Goal: Transaction & Acquisition: Book appointment/travel/reservation

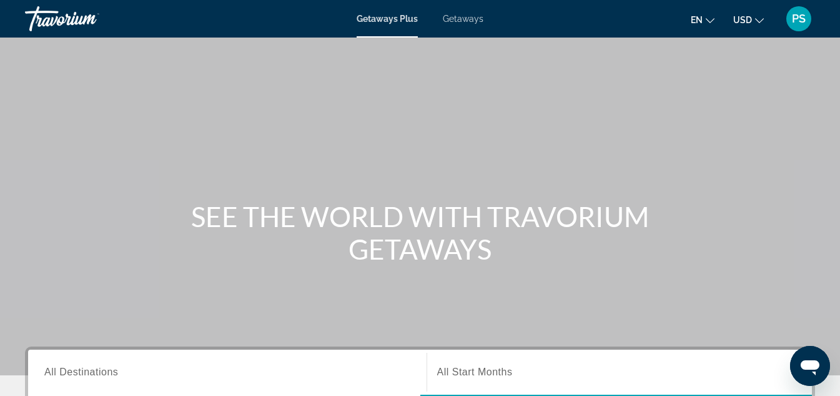
click at [464, 16] on span "Getaways" at bounding box center [463, 19] width 41 height 10
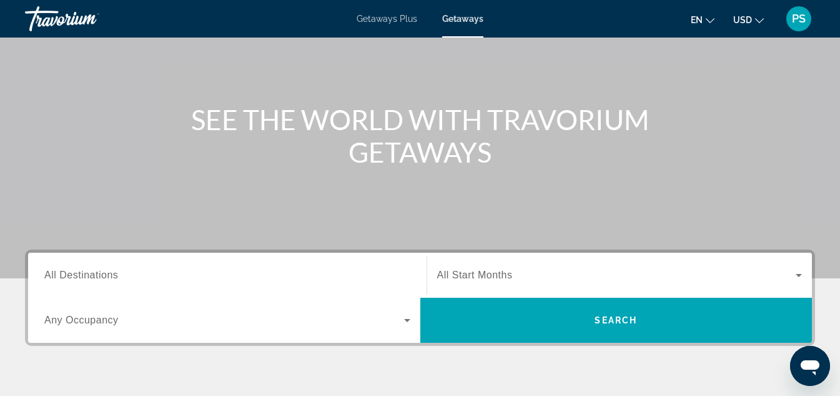
scroll to position [125, 0]
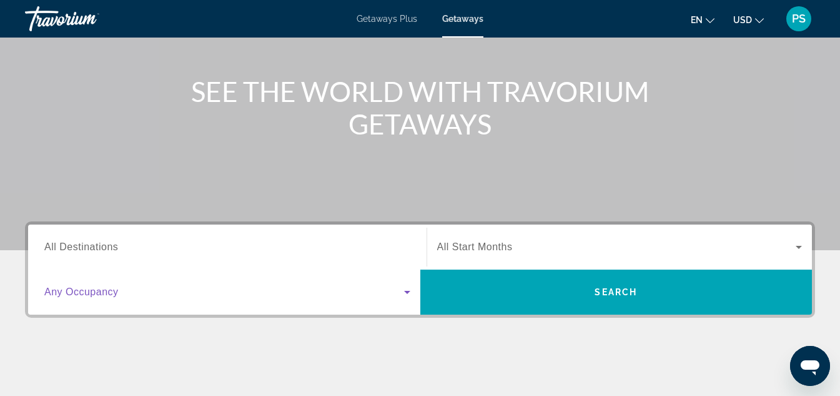
click at [410, 291] on icon "Search widget" at bounding box center [407, 291] width 15 height 15
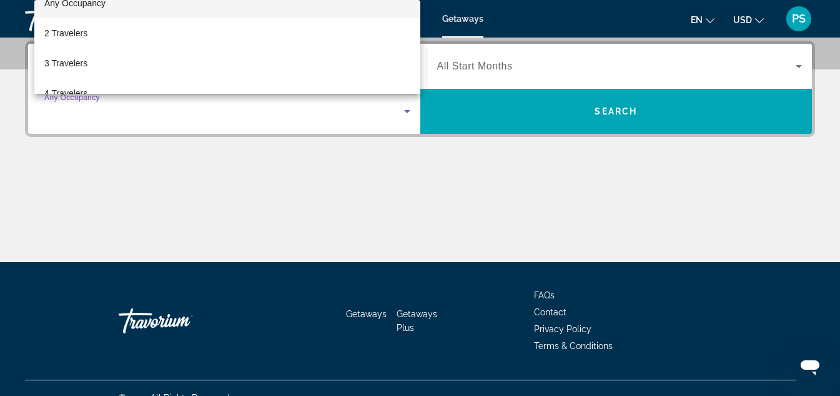
scroll to position [25, 0]
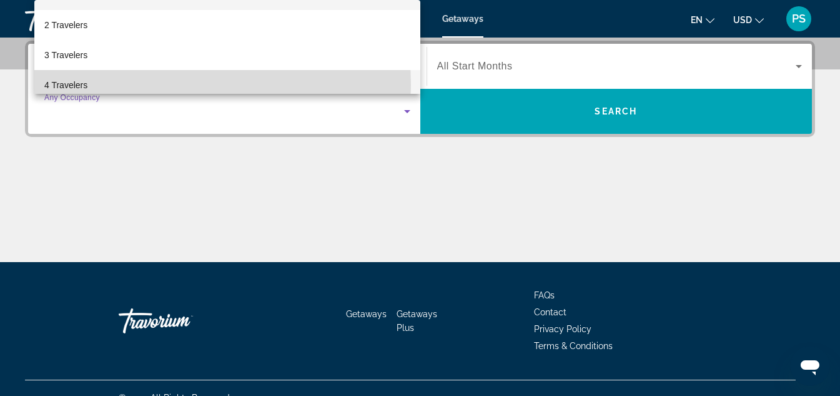
click at [136, 85] on mat-option "4 Travelers" at bounding box center [227, 85] width 386 height 30
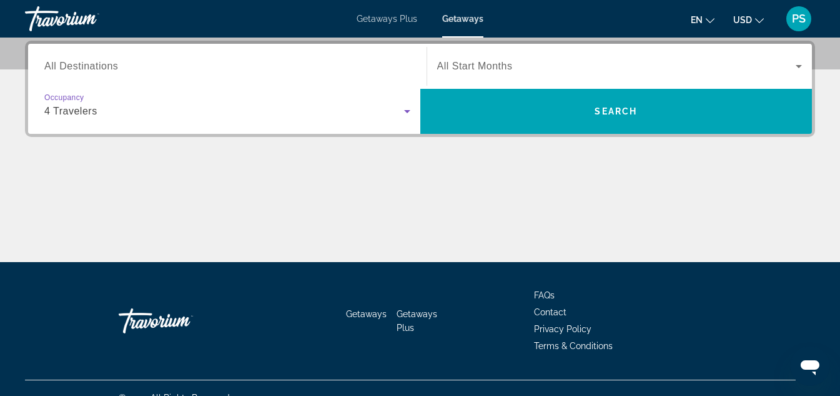
click at [392, 65] on input "Destination All Destinations" at bounding box center [227, 66] width 366 height 15
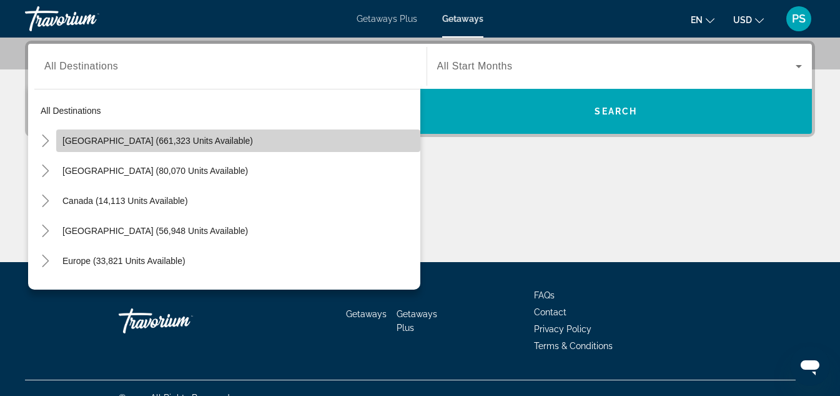
click at [299, 143] on span "Search widget" at bounding box center [238, 141] width 364 height 30
type input "**********"
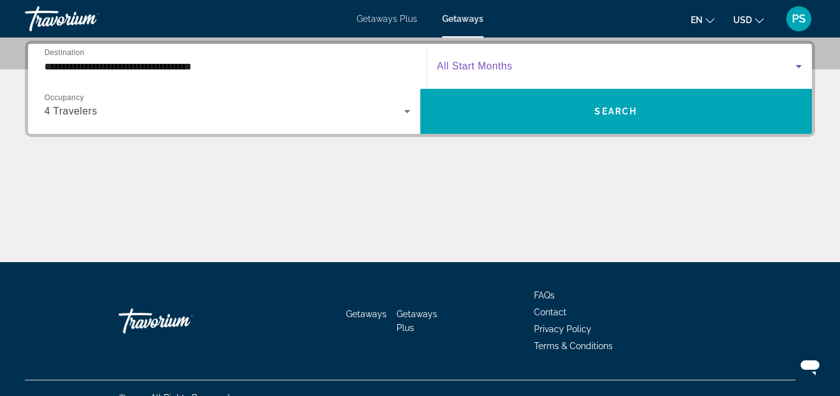
click at [799, 62] on icon "Search widget" at bounding box center [799, 66] width 15 height 15
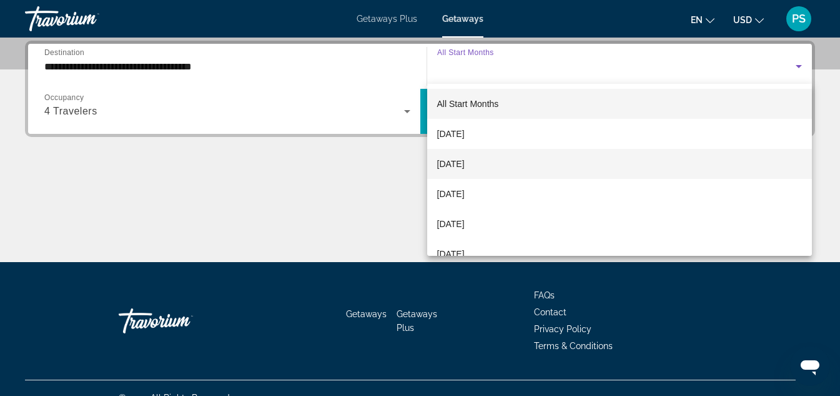
click at [515, 162] on mat-option "[DATE]" at bounding box center [620, 164] width 386 height 30
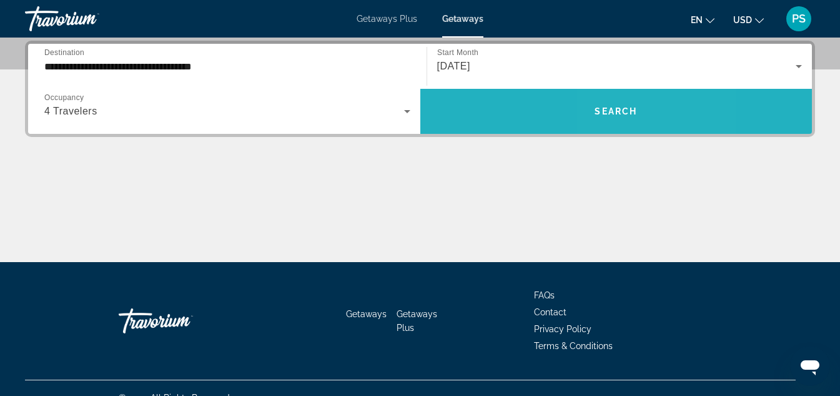
click at [616, 104] on span "Search widget" at bounding box center [617, 111] width 392 height 30
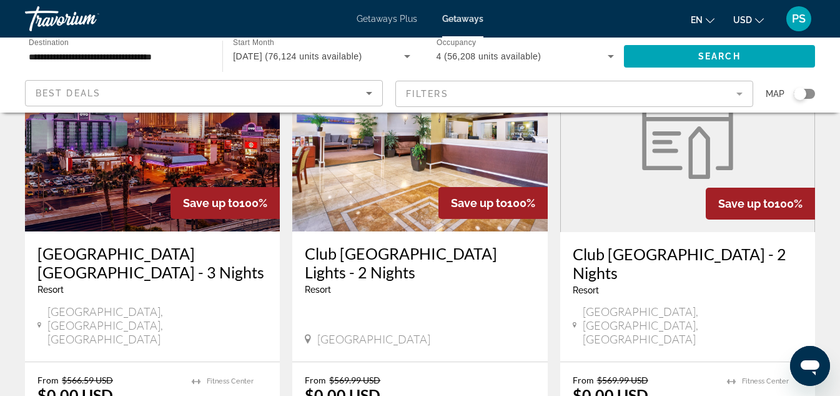
scroll to position [187, 0]
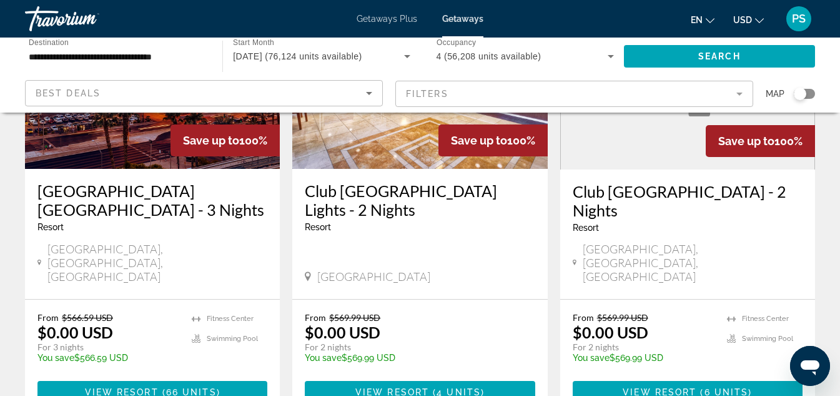
click at [369, 94] on icon "Sort by" at bounding box center [369, 93] width 6 height 3
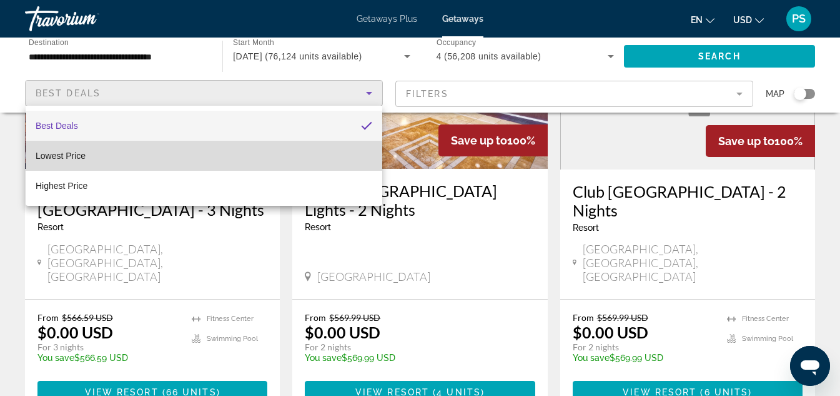
click at [340, 159] on mat-option "Lowest Price" at bounding box center [204, 156] width 357 height 30
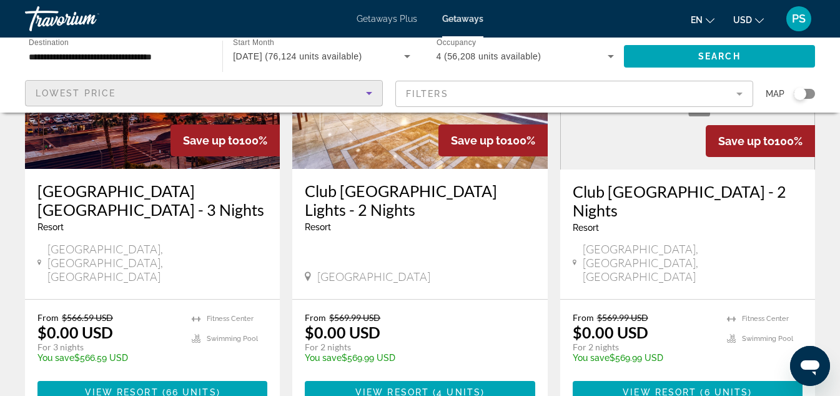
click at [742, 93] on mat-form-field "Filters" at bounding box center [575, 94] width 358 height 26
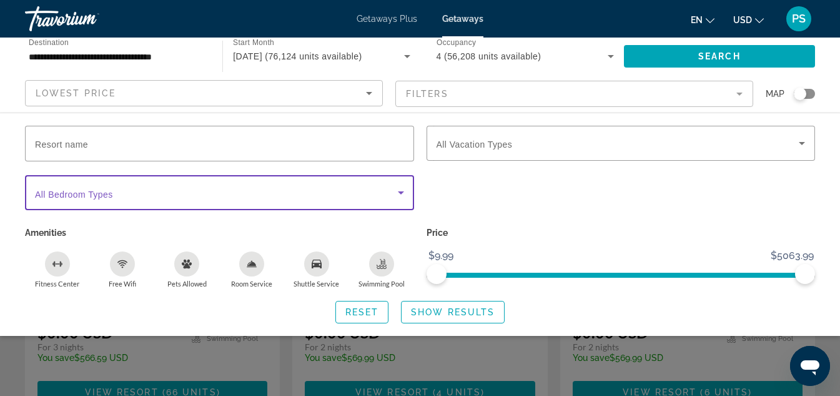
click at [400, 192] on icon "Search widget" at bounding box center [401, 192] width 6 height 3
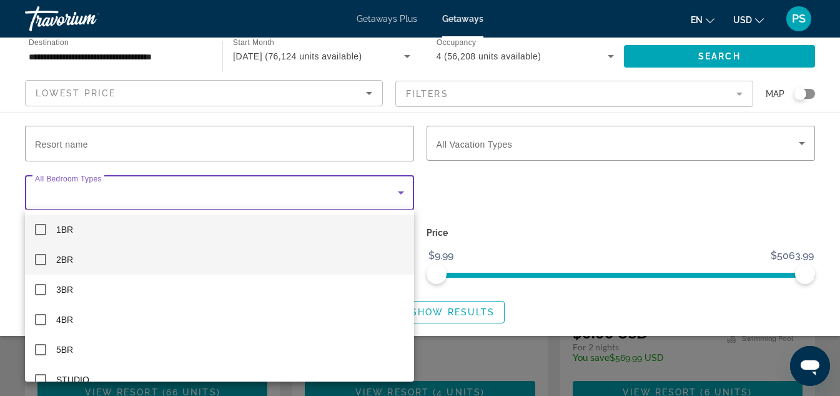
click at [41, 255] on mat-pseudo-checkbox at bounding box center [40, 259] width 11 height 11
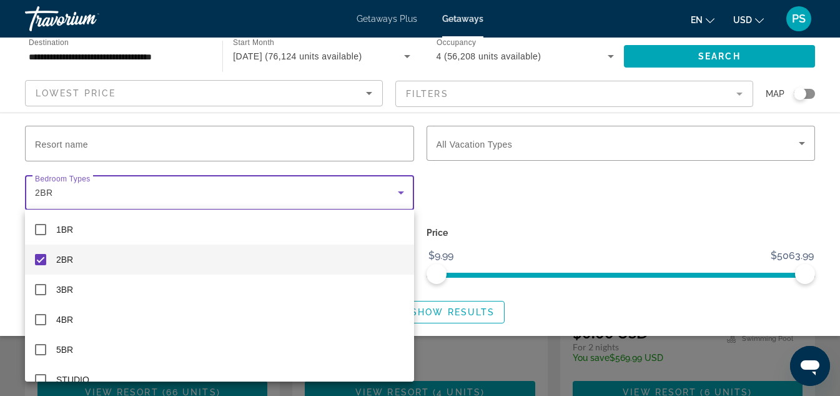
click at [804, 144] on div at bounding box center [420, 198] width 840 height 396
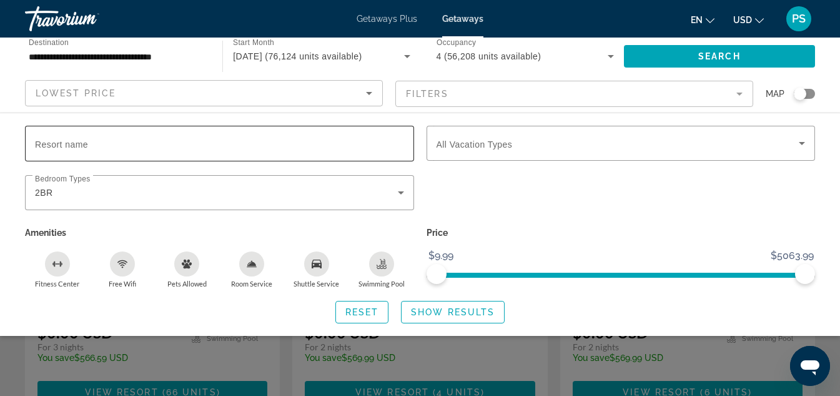
click at [68, 142] on span "Resort name" at bounding box center [61, 144] width 53 height 10
click at [68, 142] on input "Resort name" at bounding box center [219, 143] width 369 height 15
type input "**********"
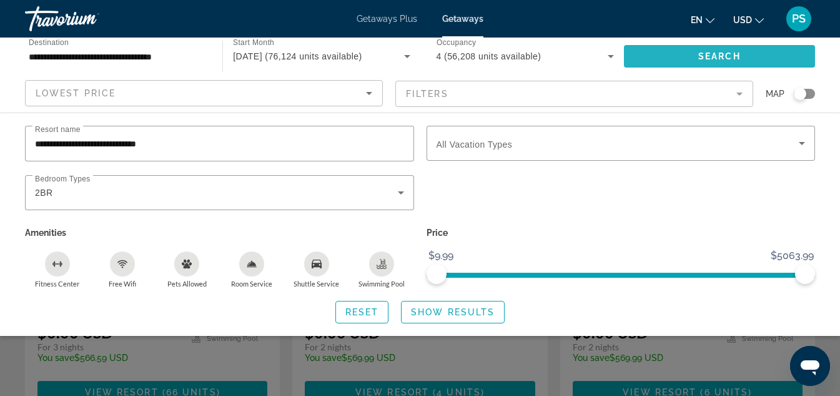
click at [649, 63] on span "Search widget" at bounding box center [719, 56] width 191 height 30
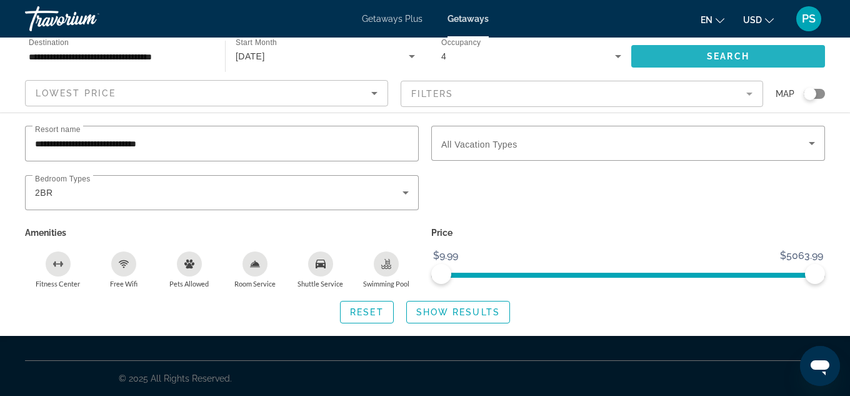
click at [647, 62] on span "Search widget" at bounding box center [728, 56] width 194 height 30
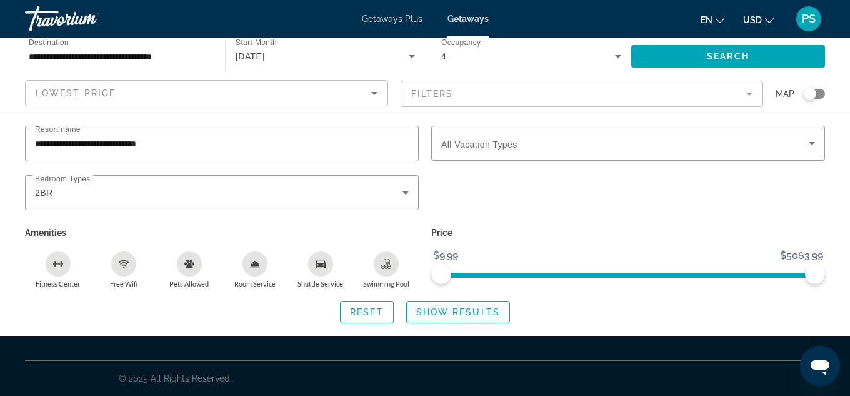
click at [457, 308] on span "Show Results" at bounding box center [458, 312] width 84 height 10
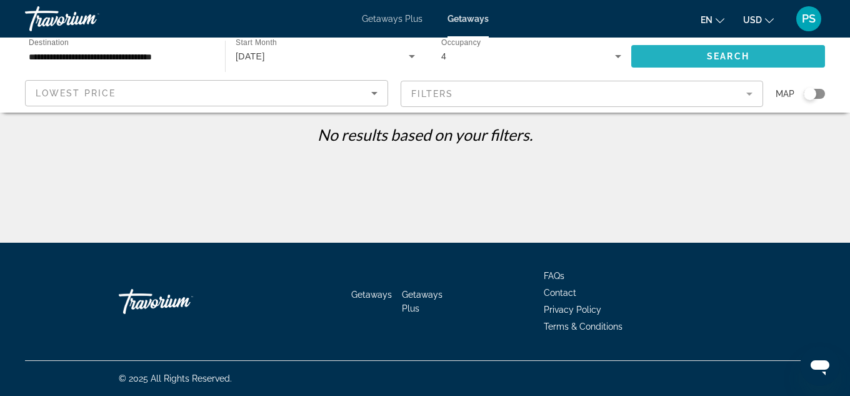
click at [715, 56] on span "Search" at bounding box center [728, 56] width 42 height 10
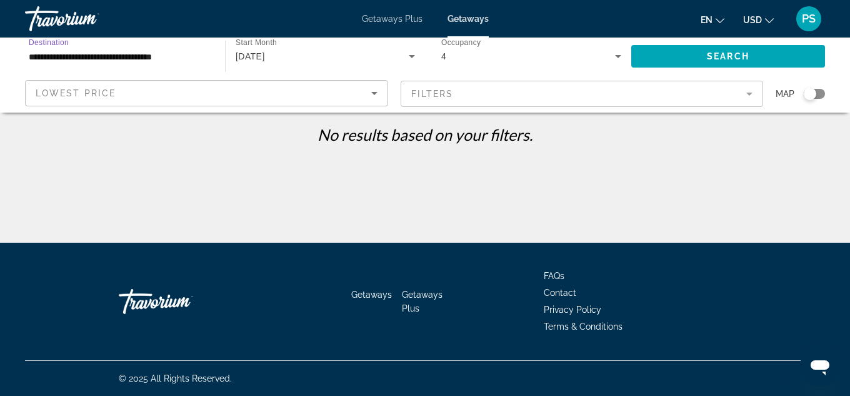
click at [141, 61] on input "**********" at bounding box center [119, 56] width 180 height 15
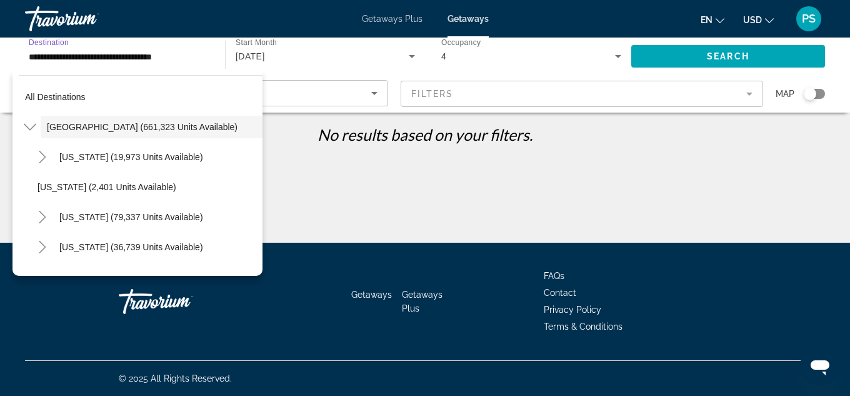
click at [141, 61] on input "**********" at bounding box center [119, 56] width 180 height 15
click at [114, 124] on span "[GEOGRAPHIC_DATA] (661,323 units available)" at bounding box center [142, 127] width 191 height 10
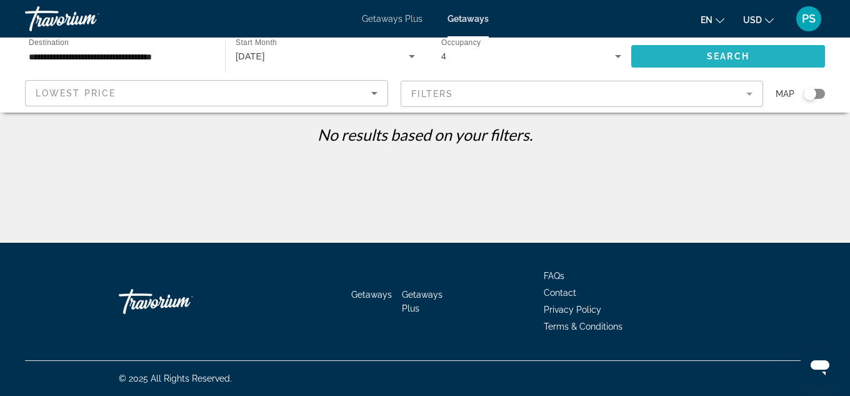
click at [689, 54] on span "Search widget" at bounding box center [728, 56] width 194 height 30
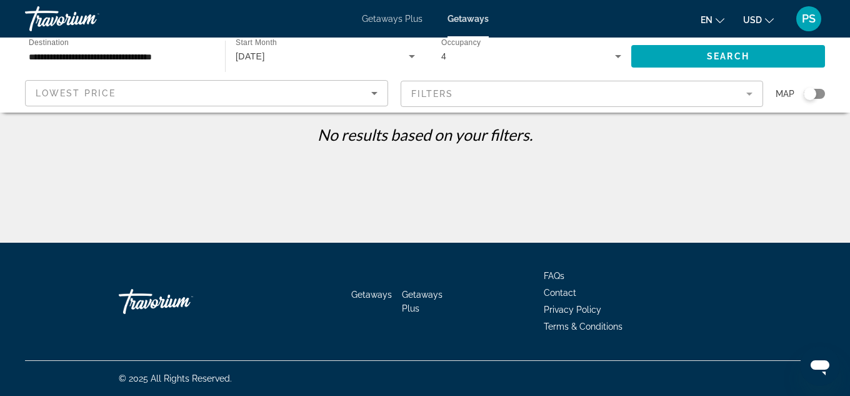
click at [374, 87] on icon "Sort by" at bounding box center [374, 93] width 15 height 15
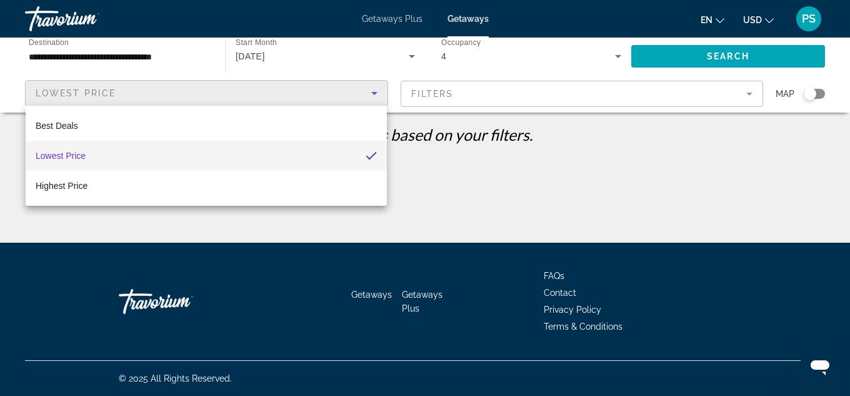
click at [251, 156] on mat-option "Lowest Price" at bounding box center [206, 156] width 361 height 30
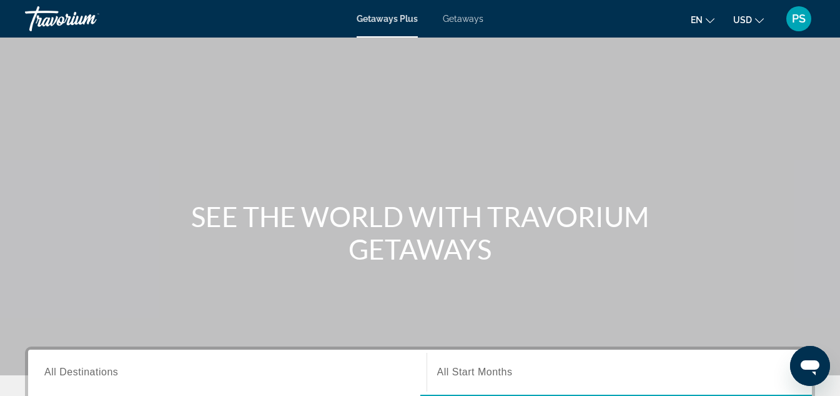
click at [461, 16] on span "Getaways" at bounding box center [463, 19] width 41 height 10
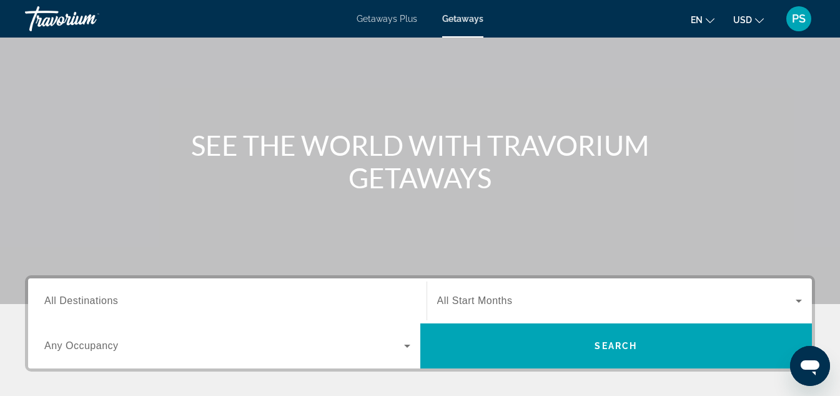
scroll to position [125, 0]
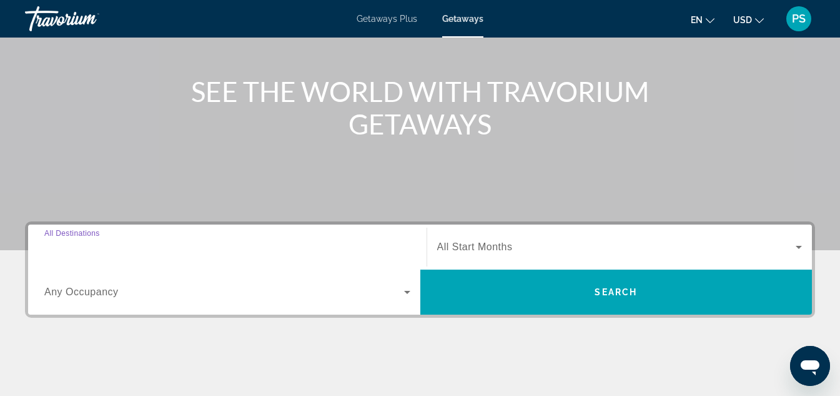
click at [277, 245] on input "Destination All Destinations" at bounding box center [227, 247] width 366 height 15
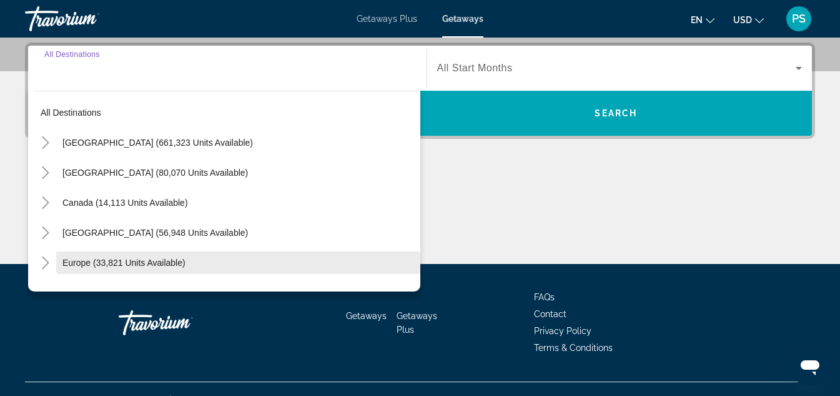
scroll to position [306, 0]
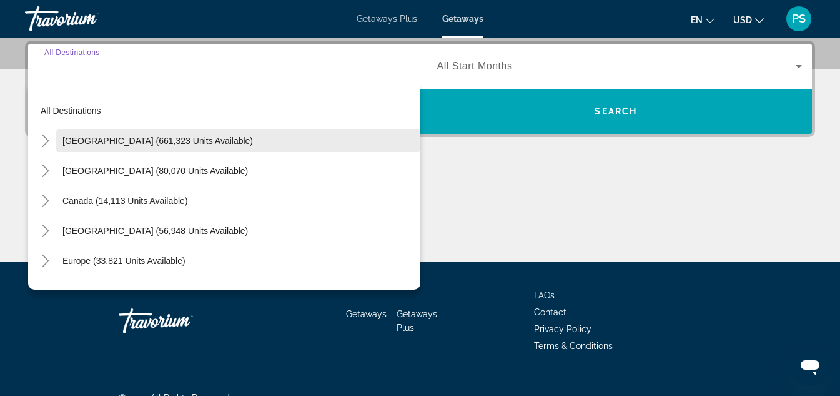
click at [202, 136] on span "[GEOGRAPHIC_DATA] (661,323 units available)" at bounding box center [157, 141] width 191 height 10
type input "**********"
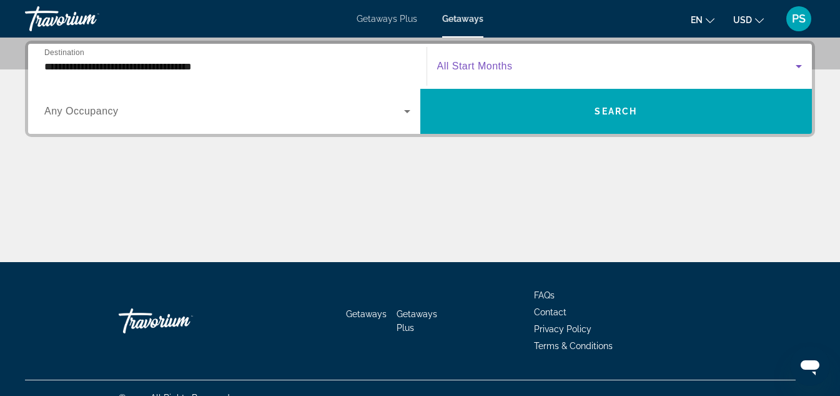
click at [561, 61] on span "Search widget" at bounding box center [616, 66] width 359 height 15
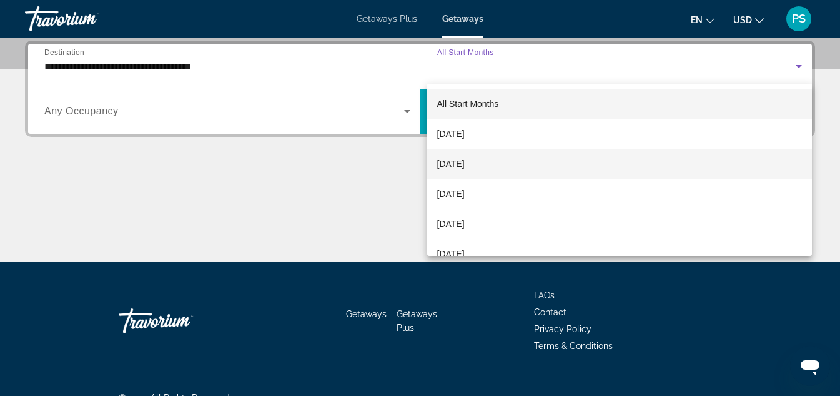
click at [512, 164] on mat-option "[DATE]" at bounding box center [620, 164] width 386 height 30
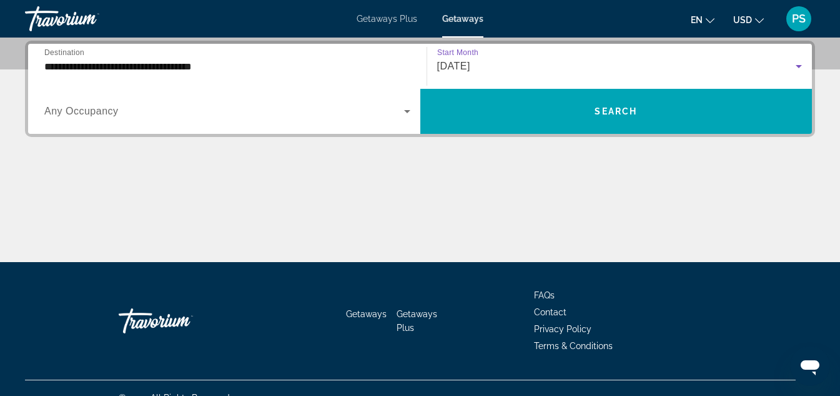
click at [406, 111] on icon "Search widget" at bounding box center [407, 111] width 6 height 3
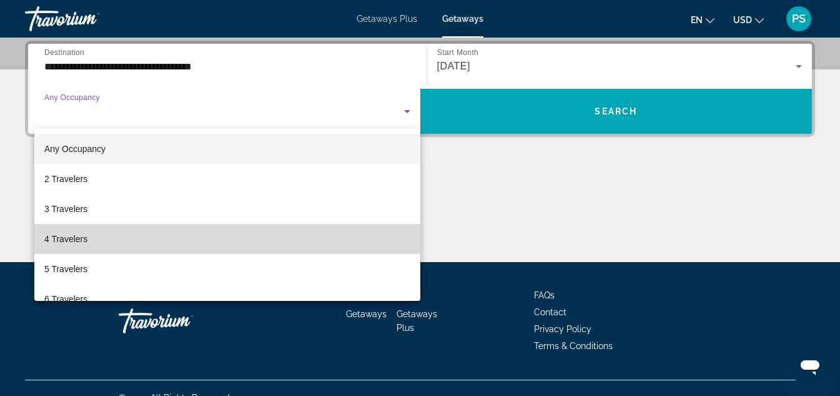
click at [304, 242] on mat-option "4 Travelers" at bounding box center [227, 239] width 386 height 30
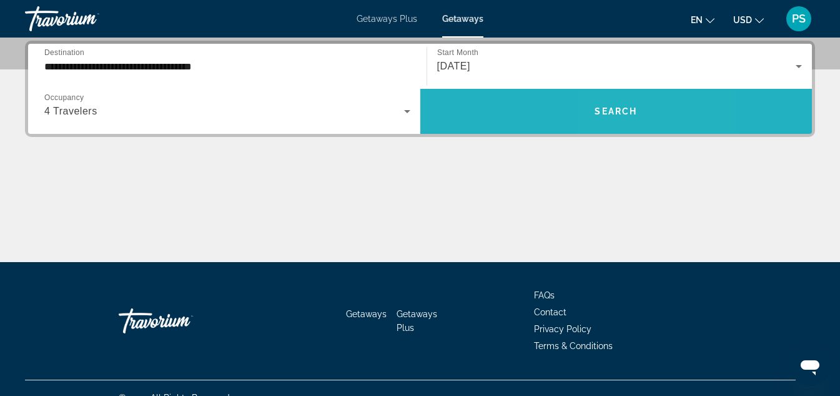
click at [650, 104] on span "Search widget" at bounding box center [617, 111] width 392 height 30
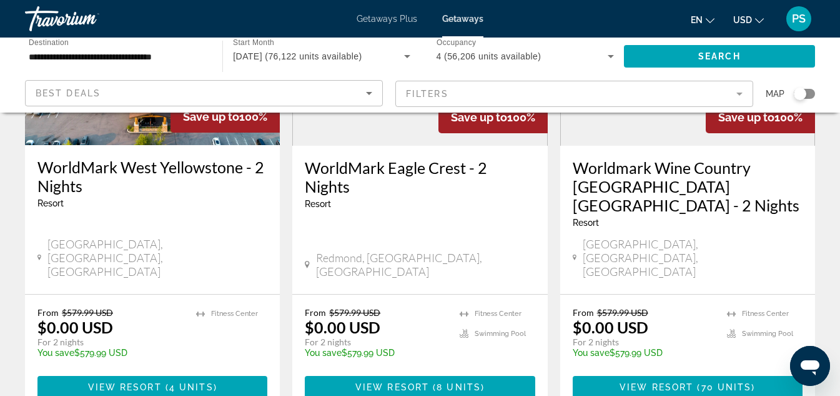
scroll to position [1125, 0]
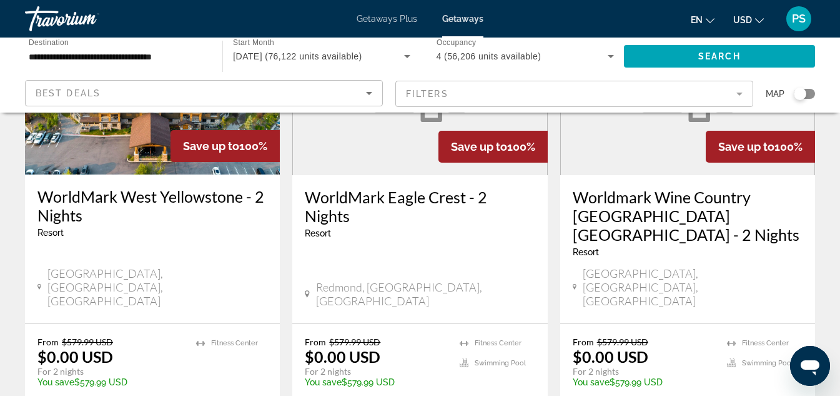
click at [652, 247] on div "Resort - This is an adults only resort" at bounding box center [688, 252] width 230 height 10
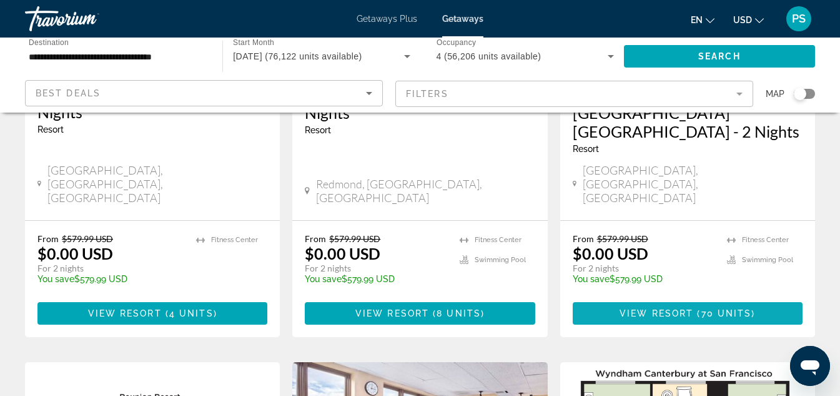
scroll to position [1250, 0]
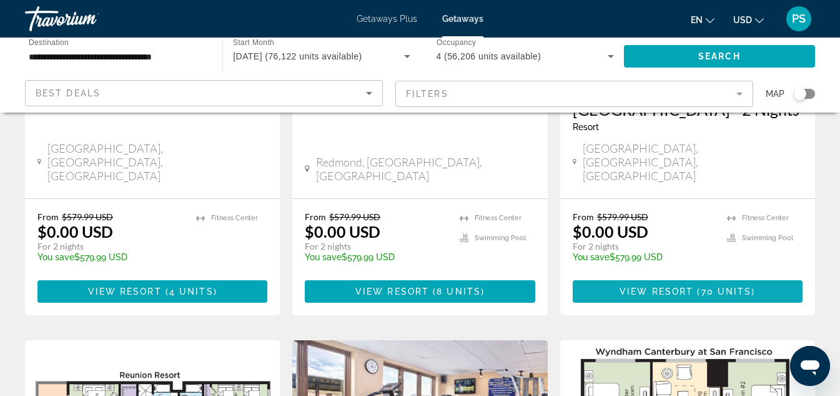
click at [674, 286] on span "View Resort" at bounding box center [657, 291] width 74 height 10
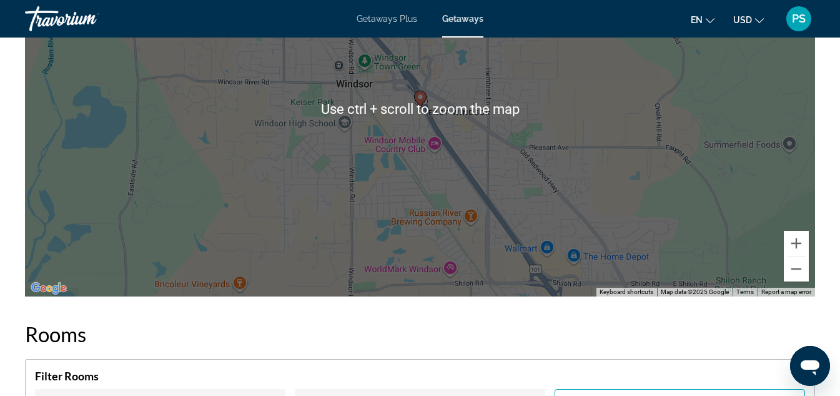
scroll to position [1437, 0]
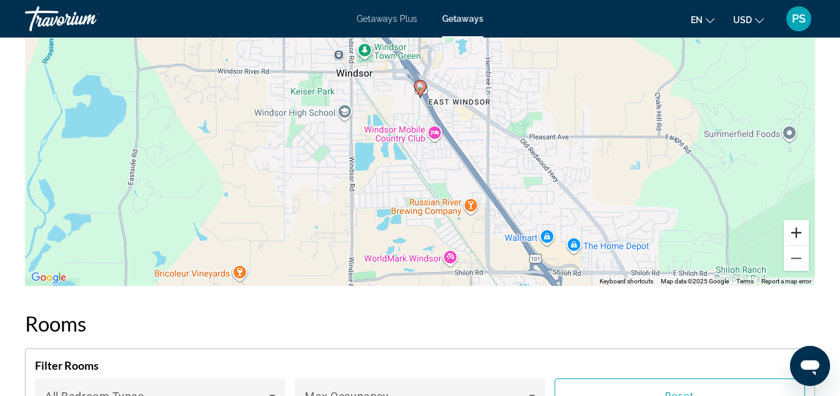
click at [795, 245] on button "Zoom in" at bounding box center [796, 232] width 25 height 25
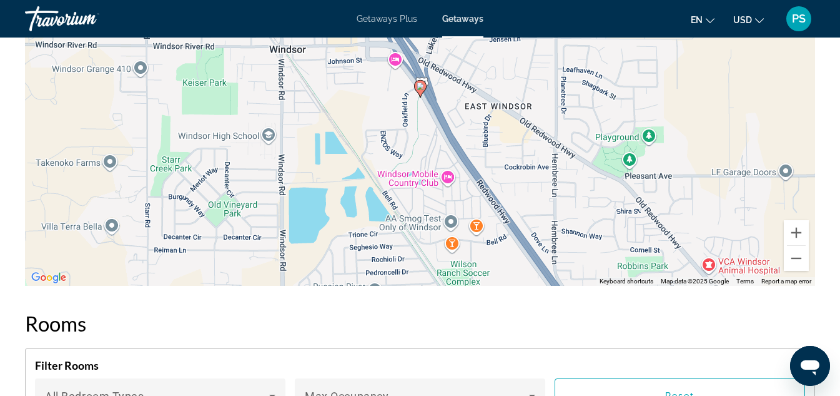
click at [418, 90] on image "Main content" at bounding box center [420, 85] width 7 height 7
click at [417, 97] on icon "Main content" at bounding box center [420, 88] width 12 height 17
click at [426, 98] on gmp-advanced-marker "Main content" at bounding box center [420, 88] width 12 height 19
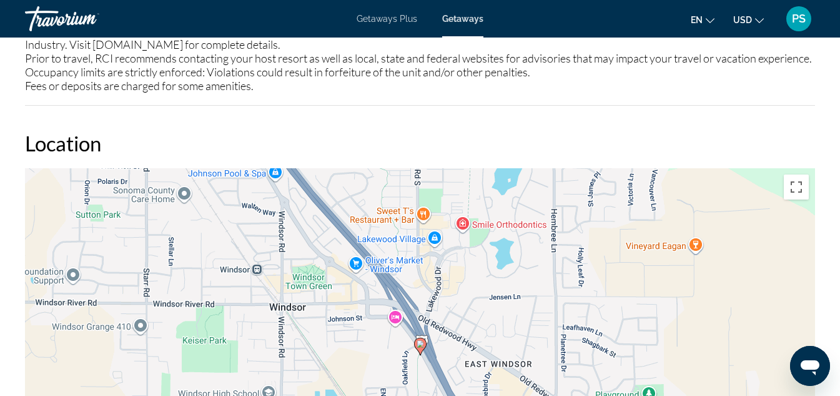
scroll to position [1125, 0]
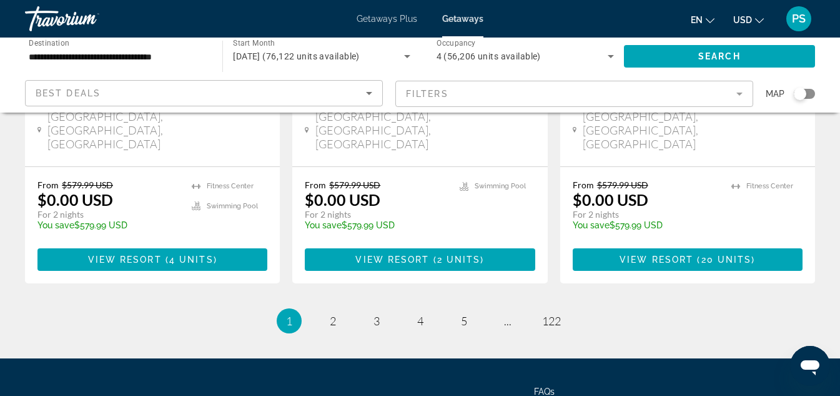
scroll to position [1759, 0]
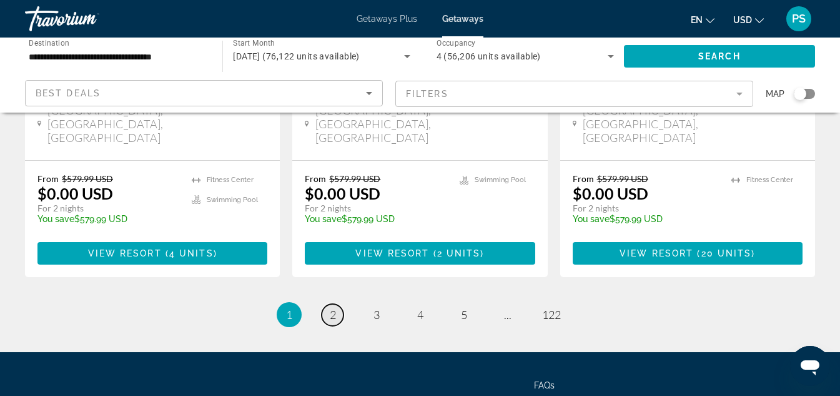
click at [327, 304] on link "page 2" at bounding box center [333, 315] width 22 height 22
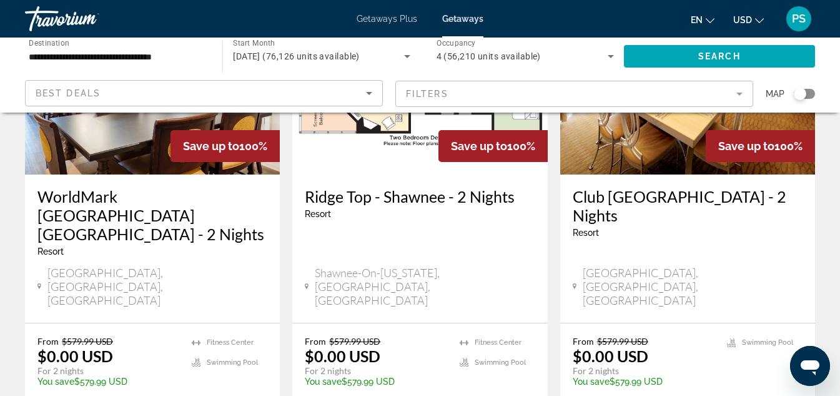
scroll to position [1614, 0]
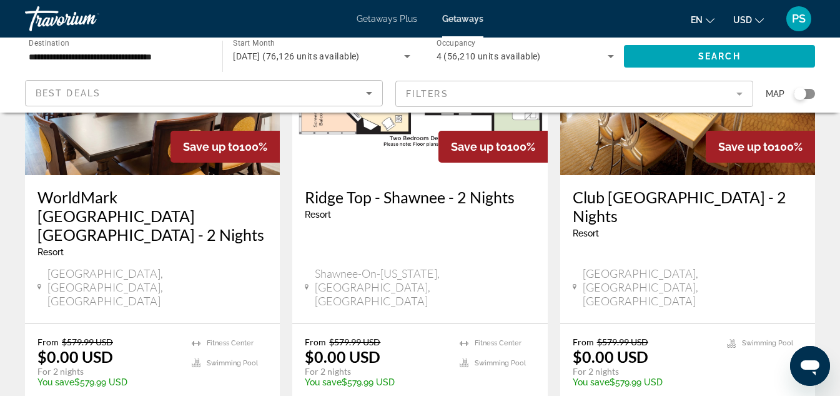
drag, startPoint x: 374, startPoint y: 335, endPoint x: 384, endPoint y: 325, distance: 14.1
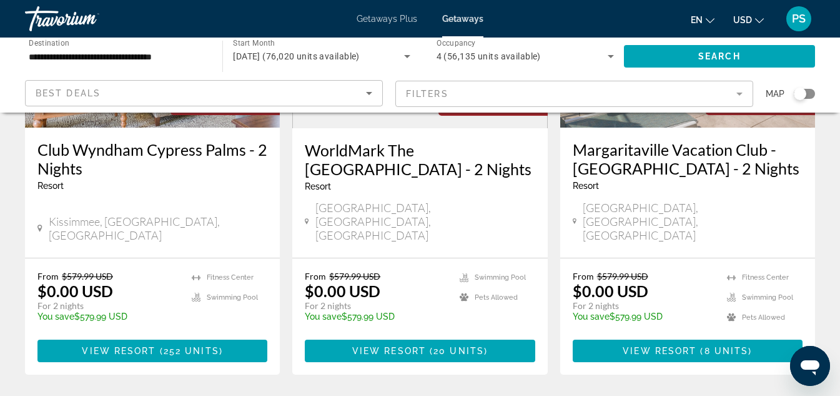
scroll to position [1625, 0]
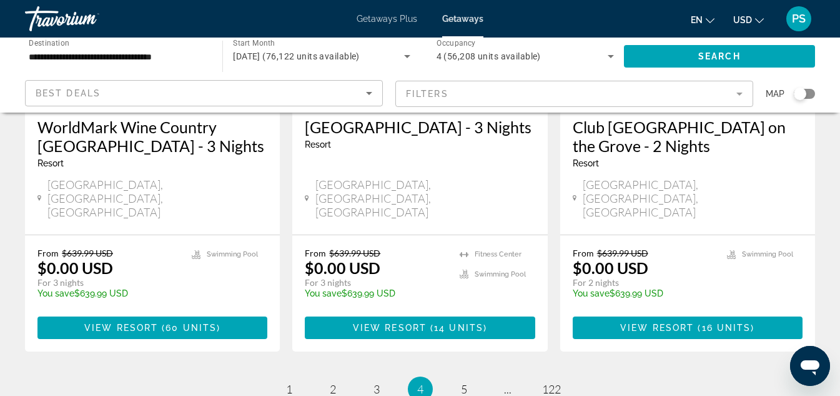
scroll to position [1687, 0]
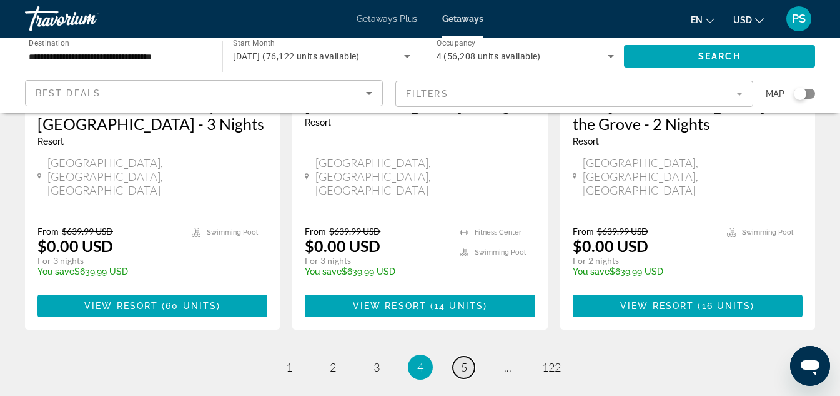
click at [467, 360] on span "5" at bounding box center [464, 367] width 6 height 14
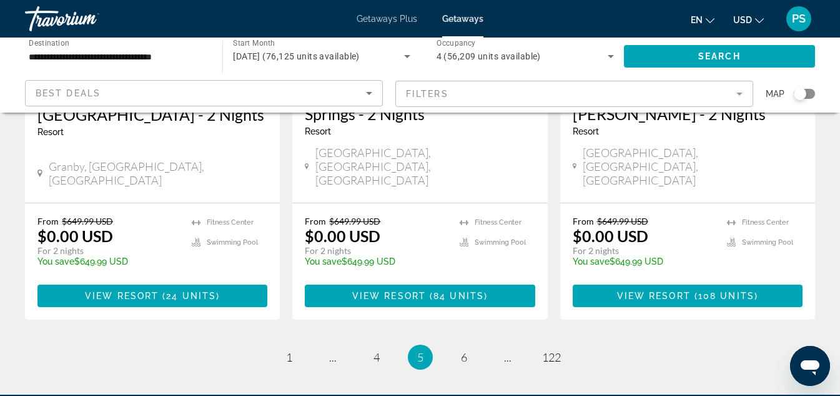
scroll to position [1677, 0]
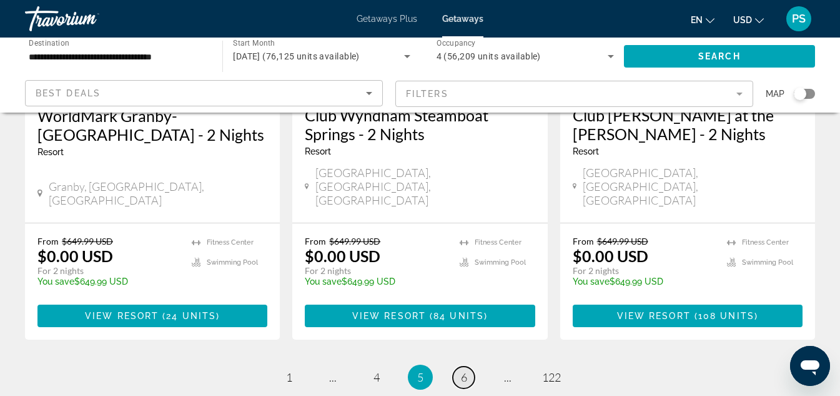
click at [464, 370] on span "6" at bounding box center [464, 377] width 6 height 14
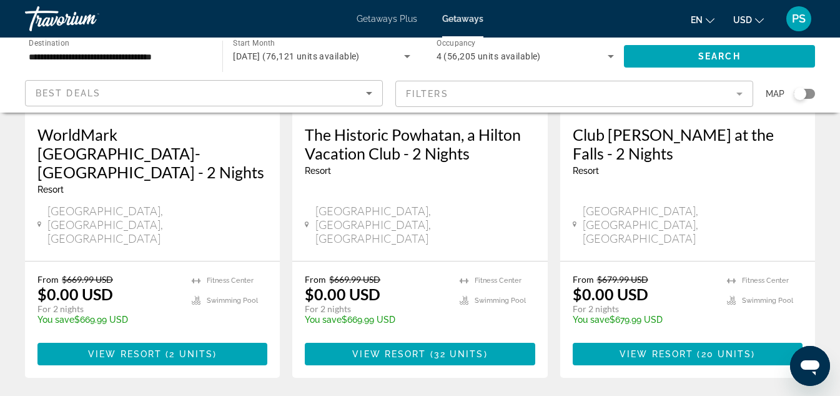
scroll to position [1687, 0]
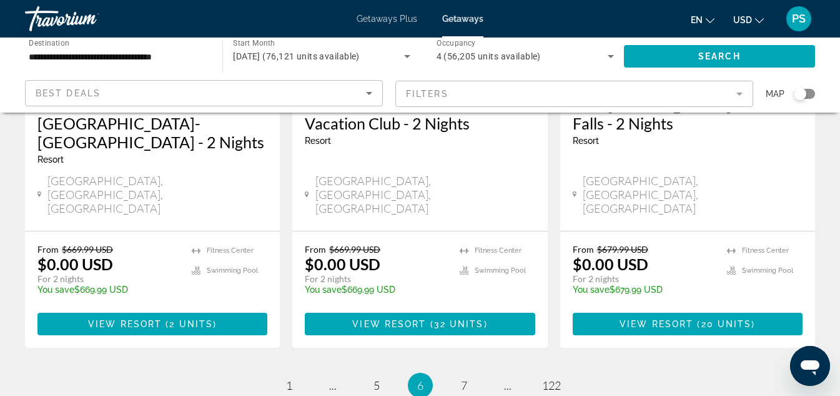
click at [738, 93] on mat-form-field "Filters" at bounding box center [575, 94] width 358 height 26
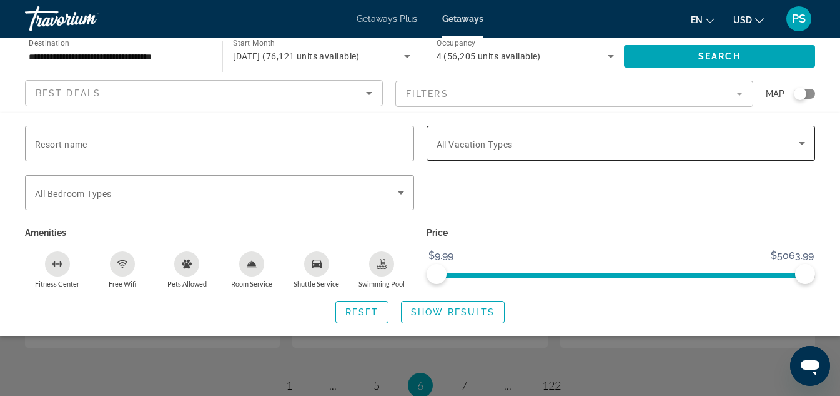
click at [803, 144] on icon "Search widget" at bounding box center [802, 143] width 6 height 3
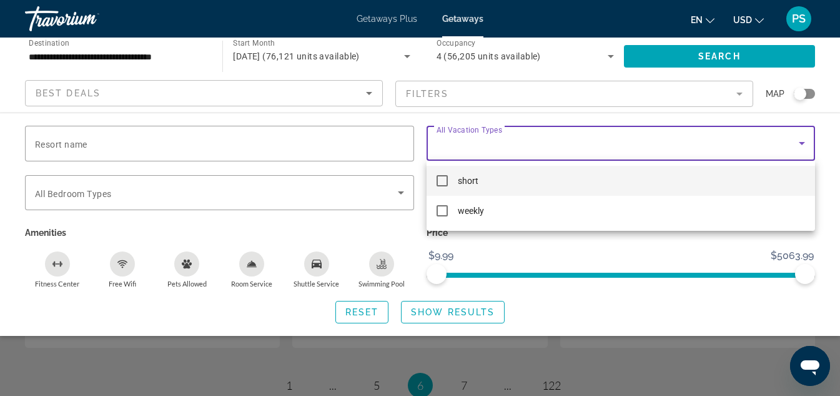
click at [803, 142] on div at bounding box center [420, 198] width 840 height 396
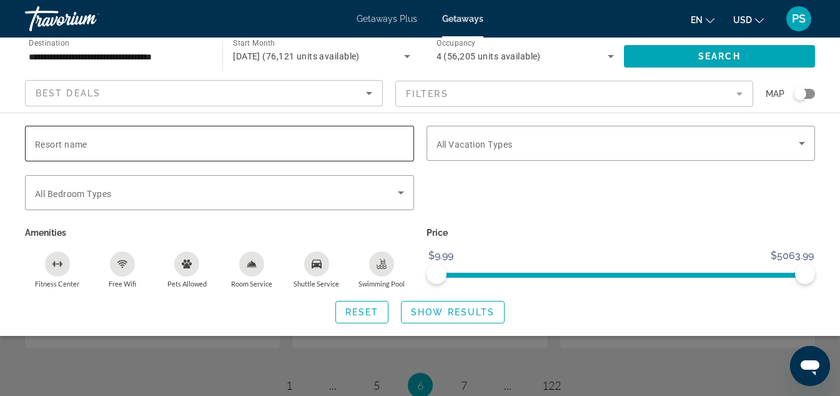
click at [385, 145] on input "Resort name" at bounding box center [219, 143] width 369 height 15
click at [62, 142] on input "**********" at bounding box center [219, 143] width 369 height 15
type input "**********"
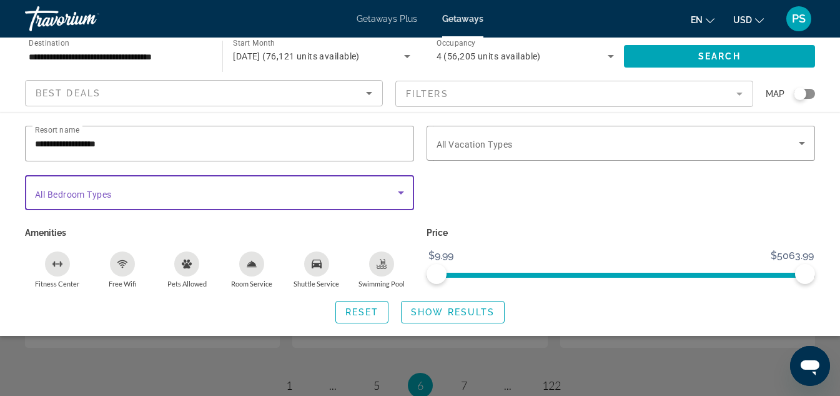
click at [402, 194] on icon "Search widget" at bounding box center [401, 192] width 15 height 15
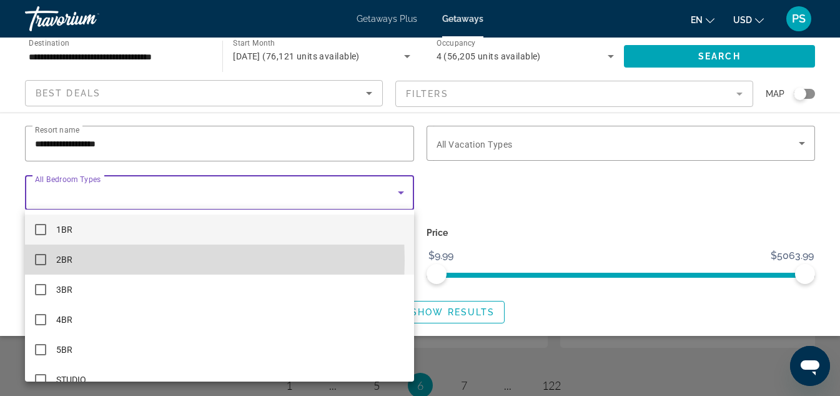
click at [39, 260] on mat-pseudo-checkbox at bounding box center [40, 259] width 11 height 11
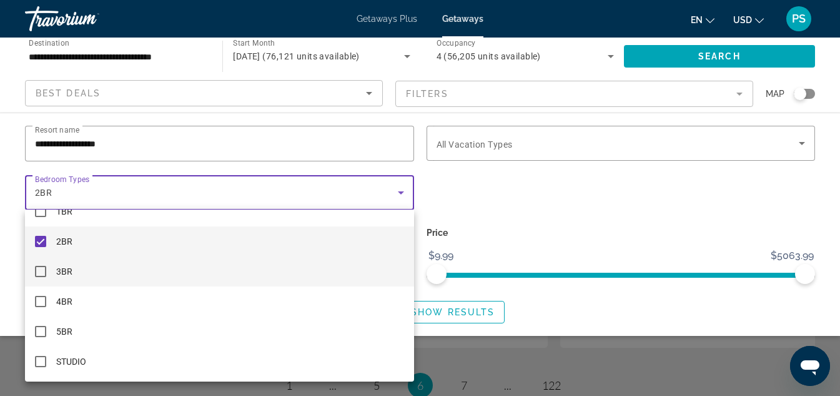
scroll to position [48, 0]
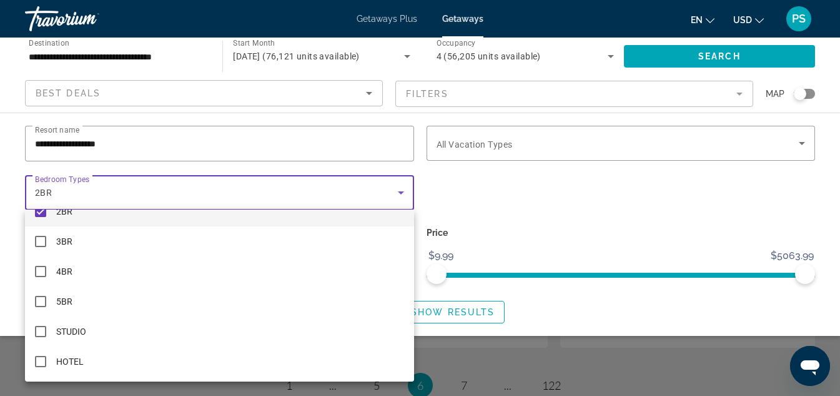
click at [539, 238] on div at bounding box center [420, 198] width 840 height 396
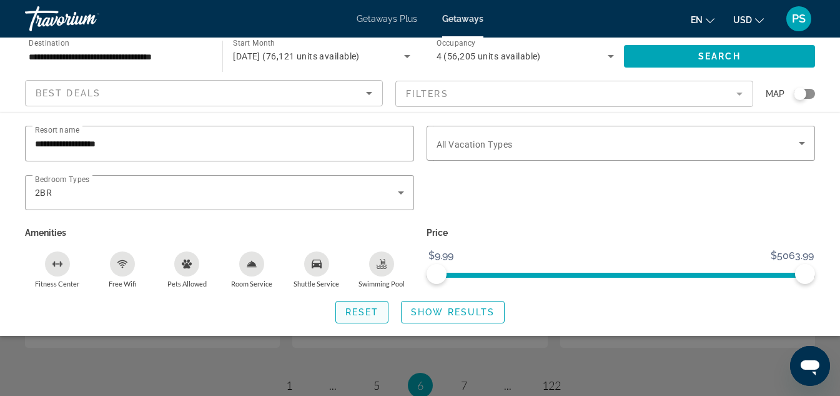
click at [362, 311] on span "Reset" at bounding box center [363, 312] width 34 height 10
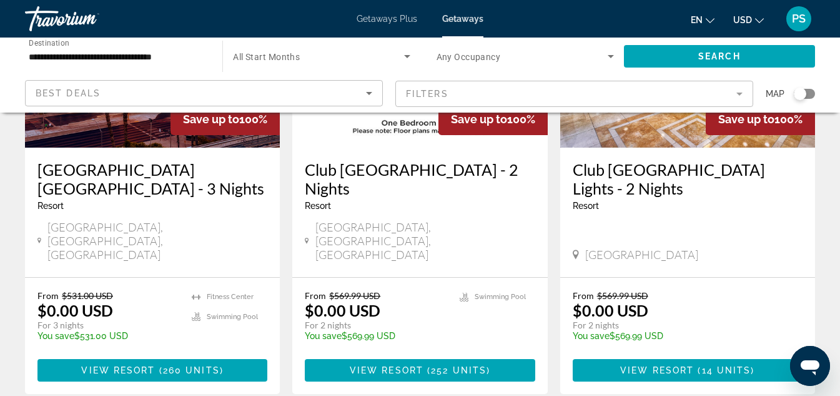
scroll to position [187, 0]
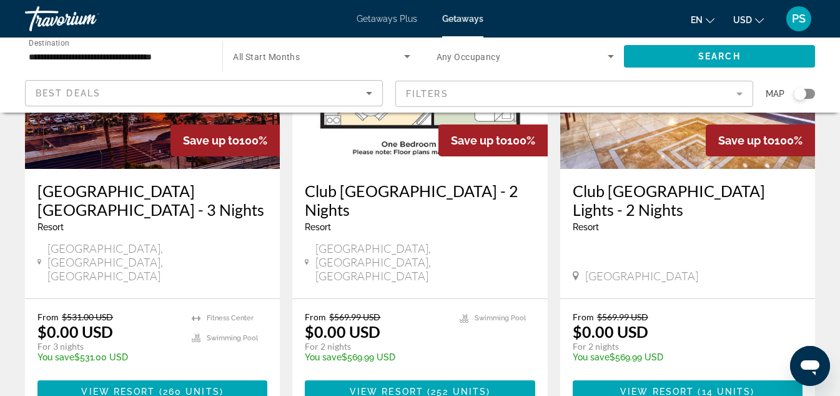
click at [538, 99] on mat-form-field "Filters" at bounding box center [575, 94] width 358 height 26
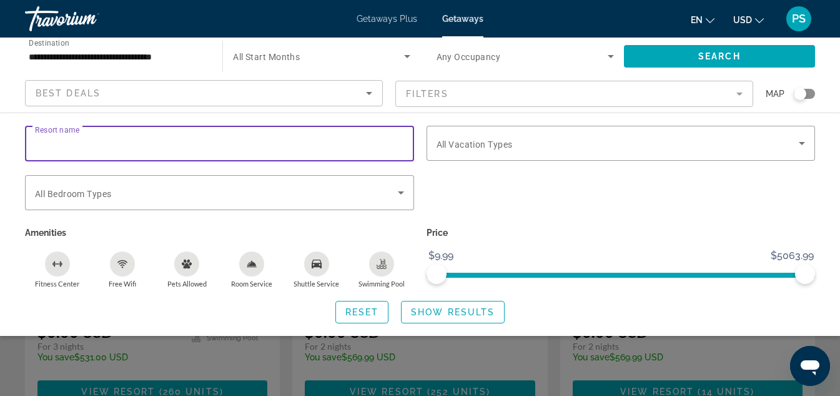
click at [311, 146] on input "Resort name" at bounding box center [219, 143] width 369 height 15
type input "*********"
click at [399, 192] on icon "Search widget" at bounding box center [401, 192] width 15 height 15
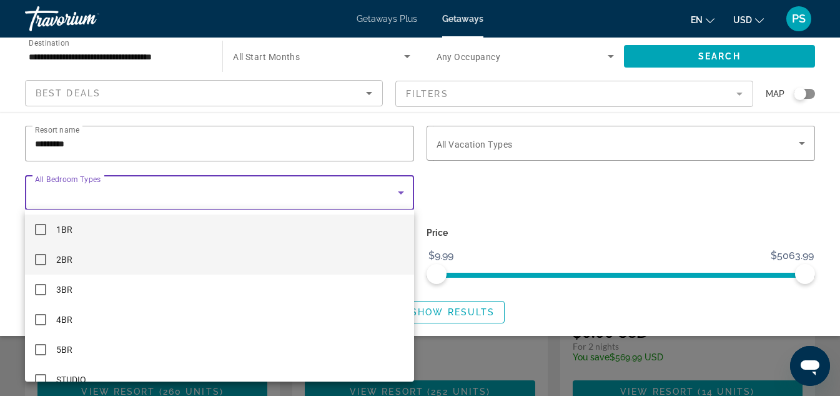
click at [42, 264] on mat-pseudo-checkbox at bounding box center [40, 259] width 11 height 11
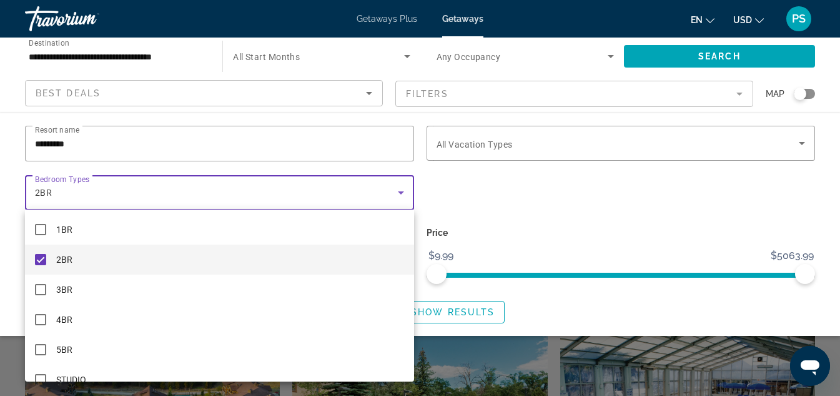
scroll to position [375, 0]
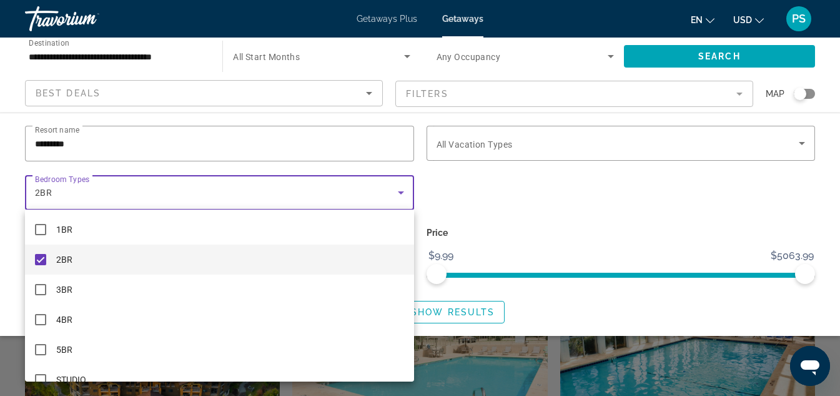
click at [582, 292] on div at bounding box center [420, 198] width 840 height 396
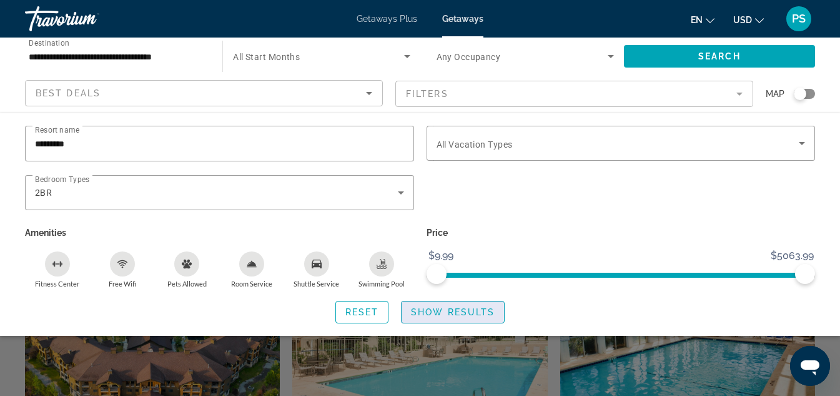
click at [438, 310] on span "Show Results" at bounding box center [453, 312] width 84 height 10
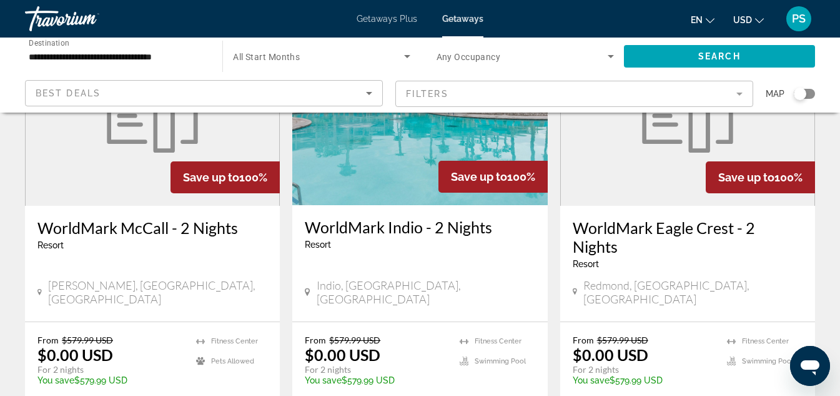
scroll to position [1625, 0]
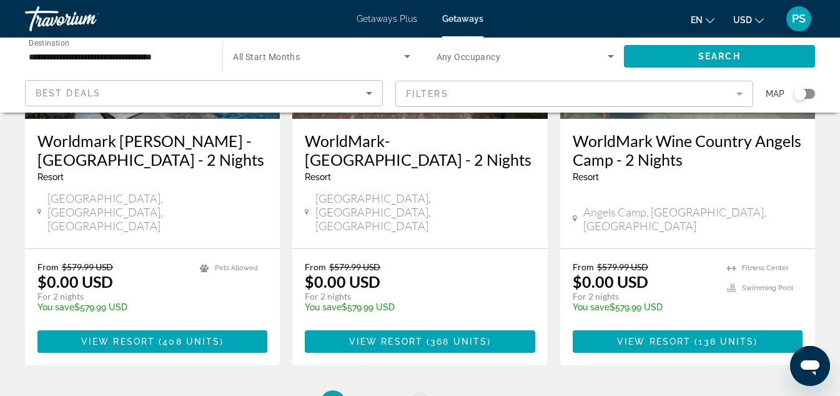
scroll to position [1625, 0]
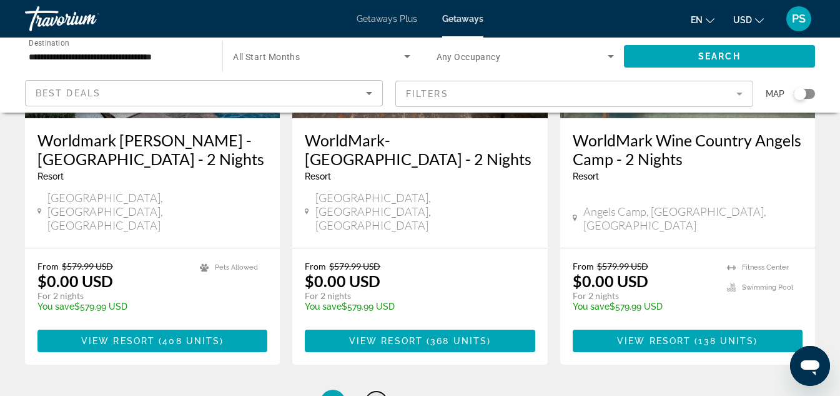
click at [376, 395] on span "3" at bounding box center [377, 402] width 6 height 14
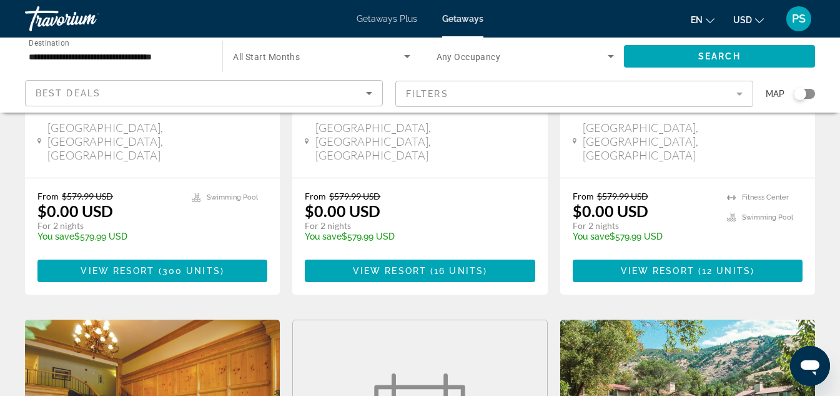
scroll to position [375, 0]
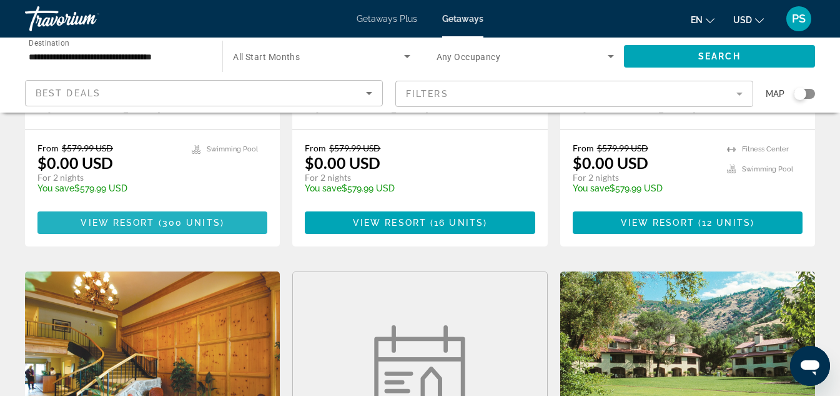
click at [161, 217] on span "( 300 units )" at bounding box center [189, 222] width 69 height 10
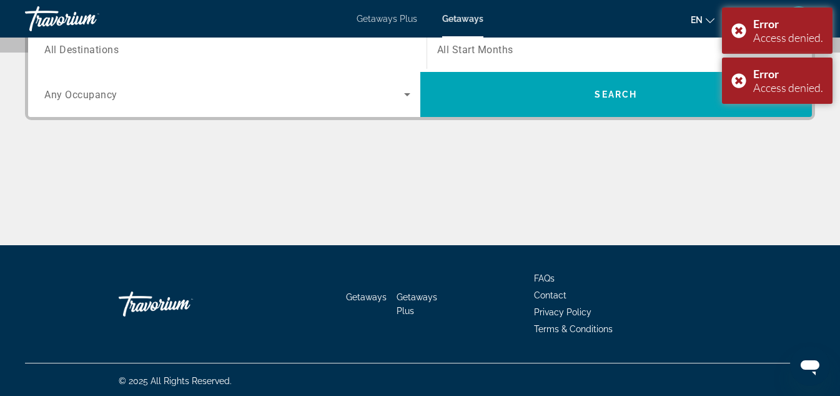
scroll to position [325, 0]
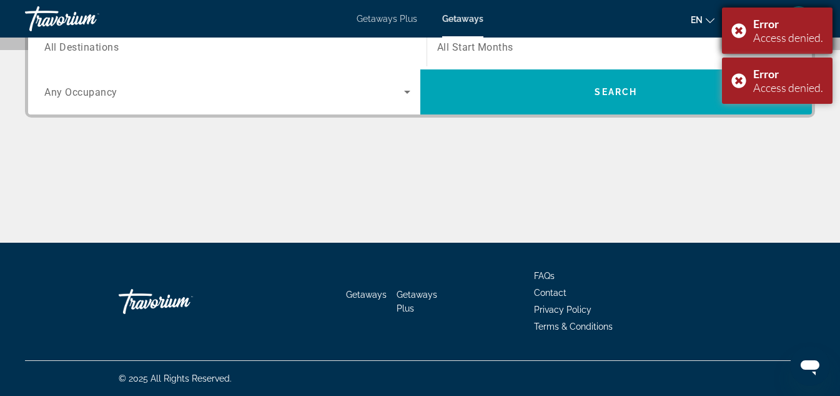
click at [757, 32] on div "Access denied." at bounding box center [789, 38] width 70 height 14
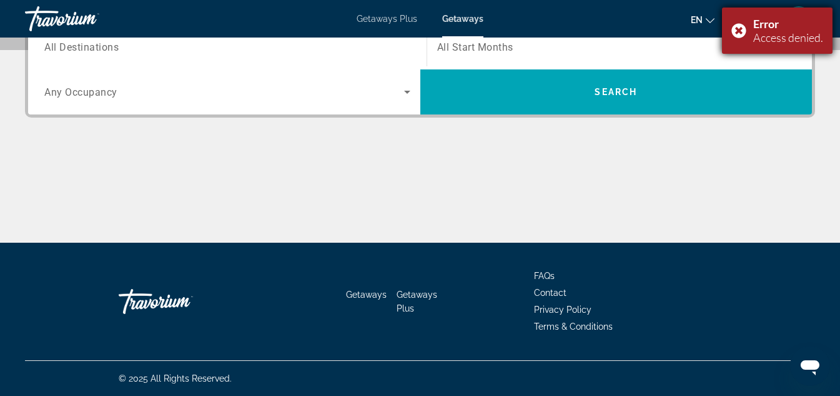
click at [737, 24] on div "Error Access denied." at bounding box center [777, 30] width 111 height 46
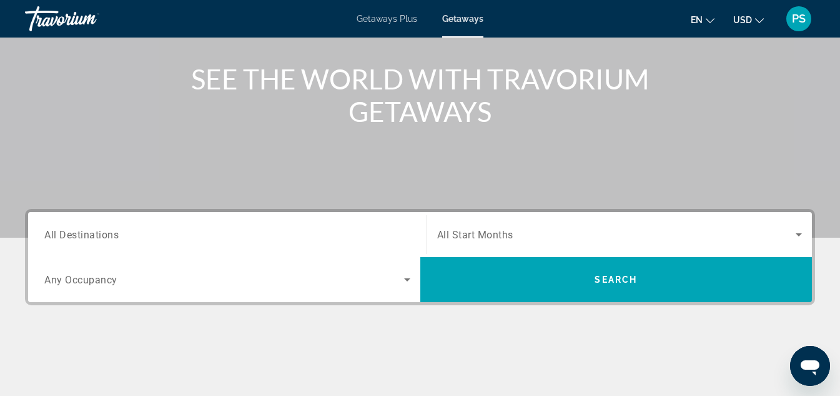
scroll to position [200, 0]
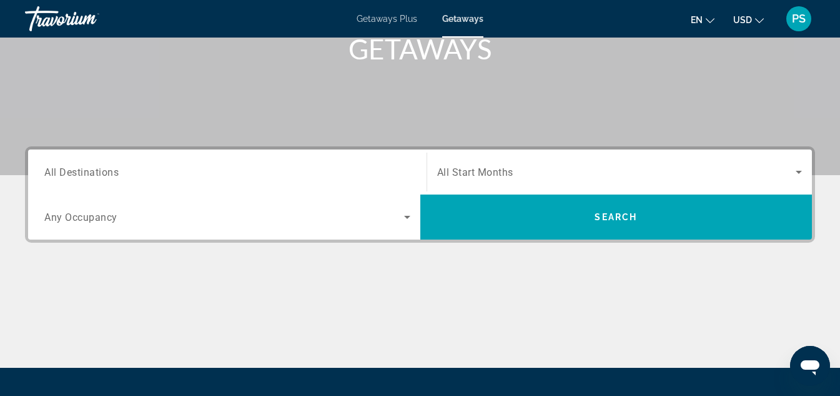
click at [417, 170] on div "Destination All Destinations" at bounding box center [227, 172] width 386 height 36
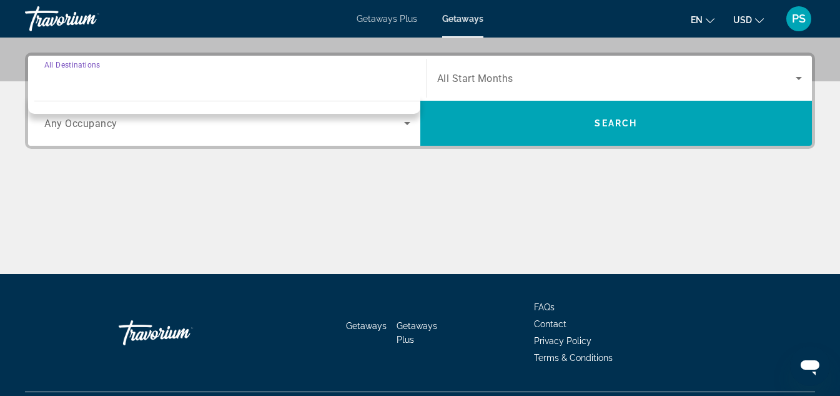
scroll to position [306, 0]
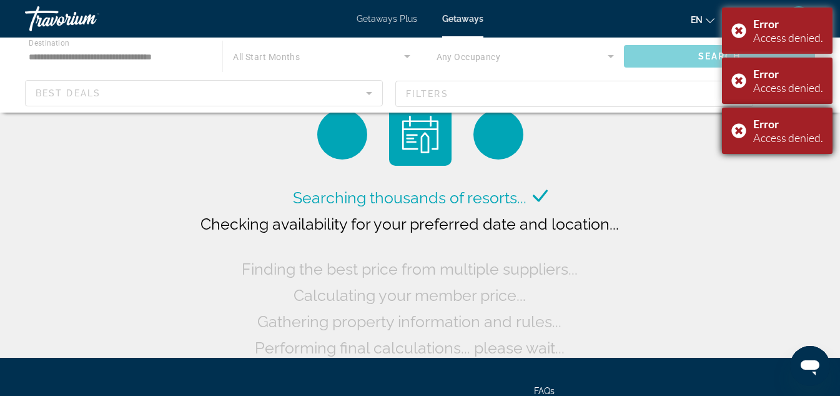
click at [739, 126] on div "Error Access denied." at bounding box center [777, 130] width 111 height 46
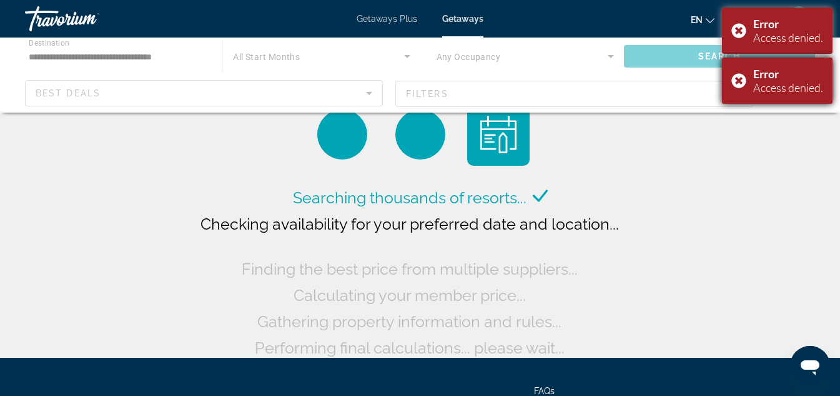
click at [735, 74] on div "Error Access denied." at bounding box center [777, 80] width 111 height 46
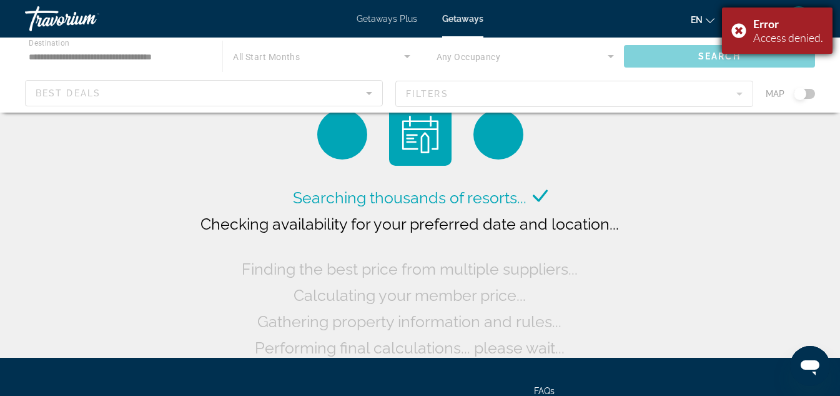
click at [739, 31] on div "Error Access denied." at bounding box center [777, 30] width 111 height 46
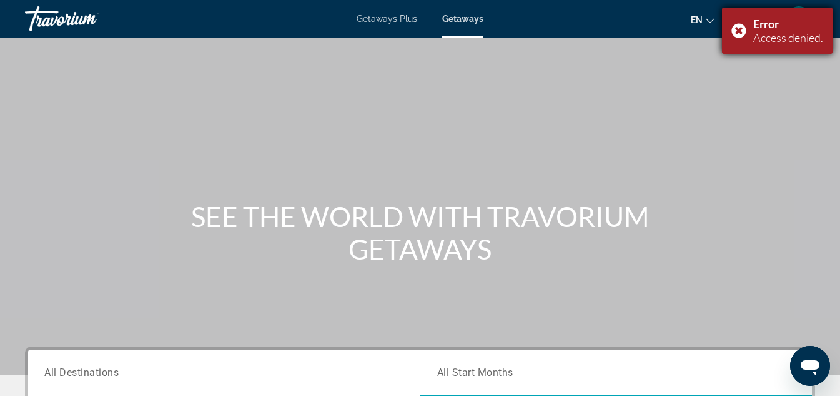
click at [790, 25] on div "Error" at bounding box center [789, 24] width 70 height 14
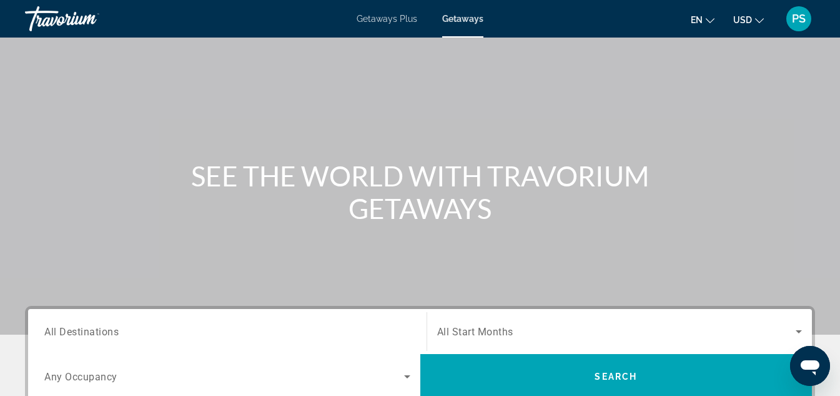
scroll to position [62, 0]
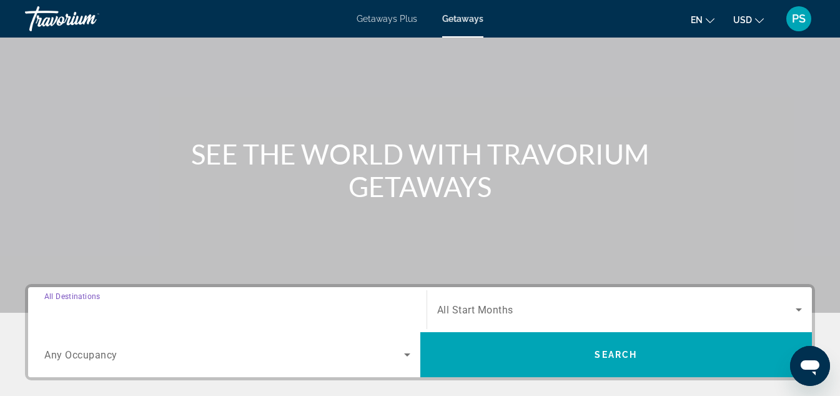
click at [311, 316] on input "Destination All Destinations" at bounding box center [227, 309] width 366 height 15
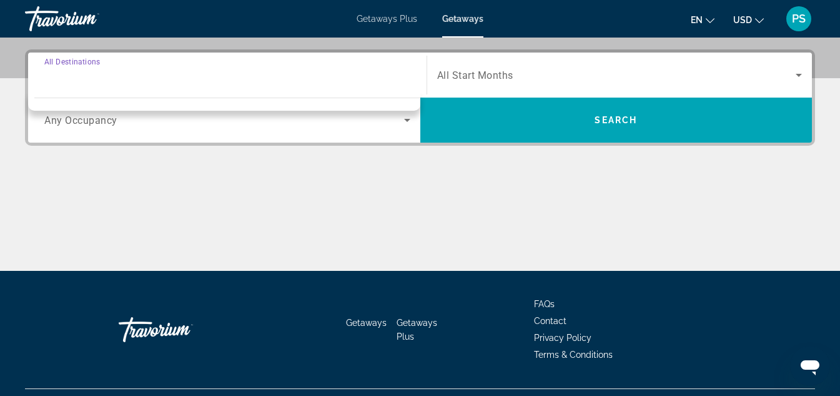
scroll to position [306, 0]
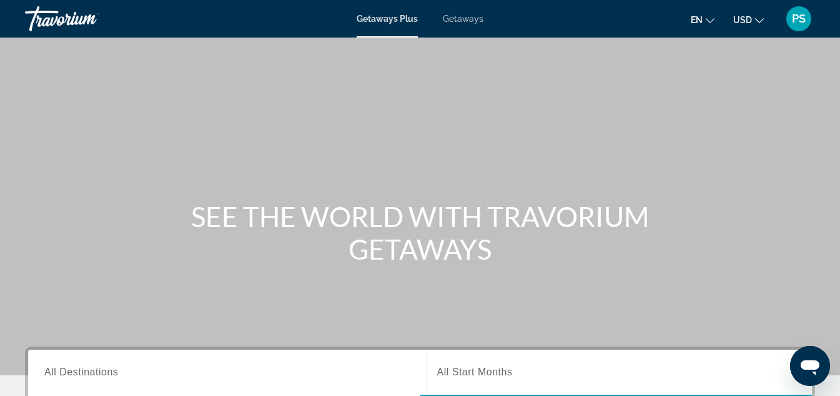
click at [465, 23] on span "Getaways" at bounding box center [463, 19] width 41 height 10
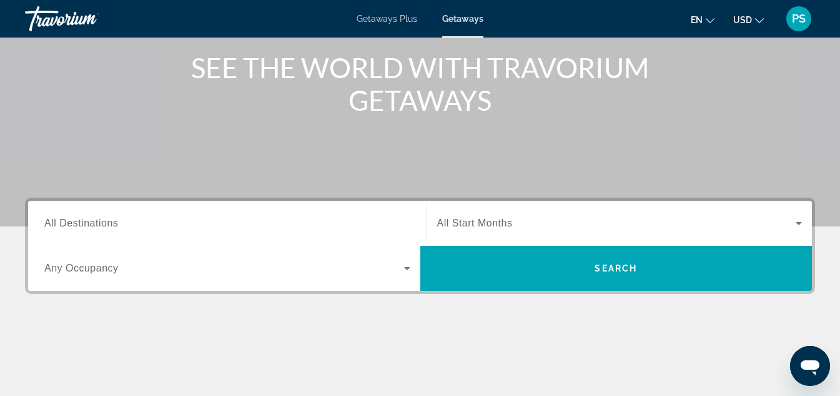
scroll to position [187, 0]
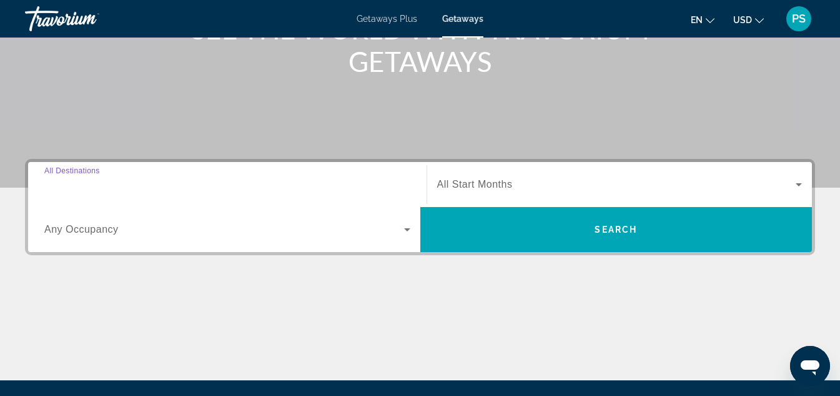
click at [193, 187] on input "Destination All Destinations" at bounding box center [227, 184] width 366 height 15
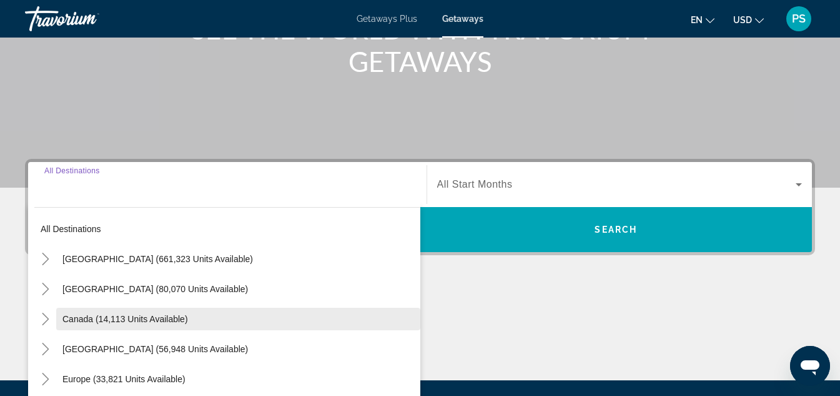
scroll to position [306, 0]
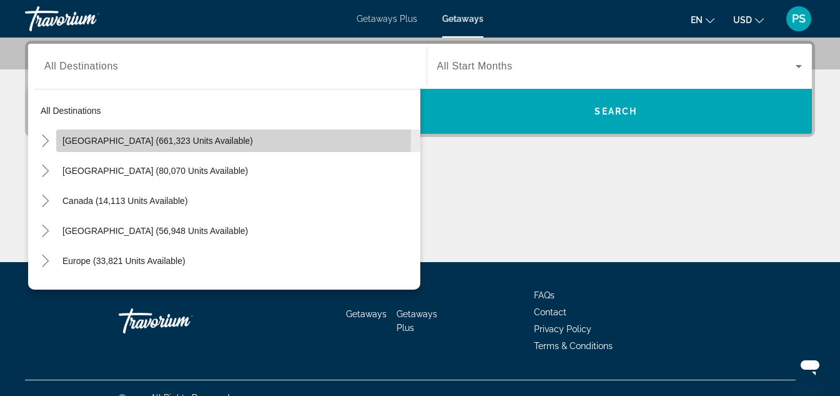
click at [164, 136] on span "[GEOGRAPHIC_DATA] (661,323 units available)" at bounding box center [157, 141] width 191 height 10
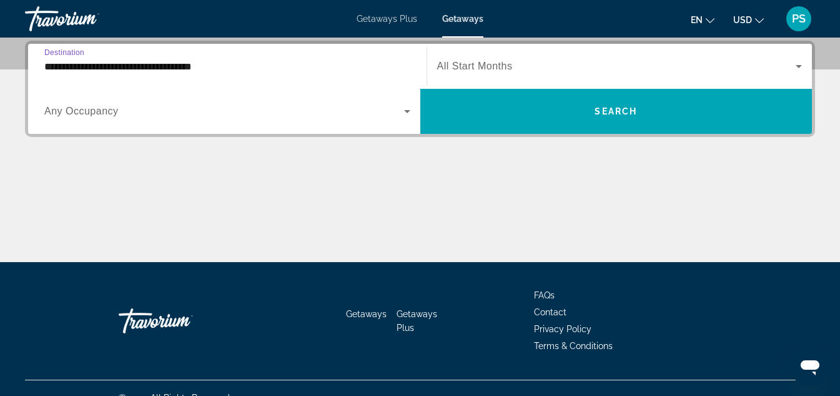
click at [364, 70] on input "**********" at bounding box center [227, 66] width 366 height 15
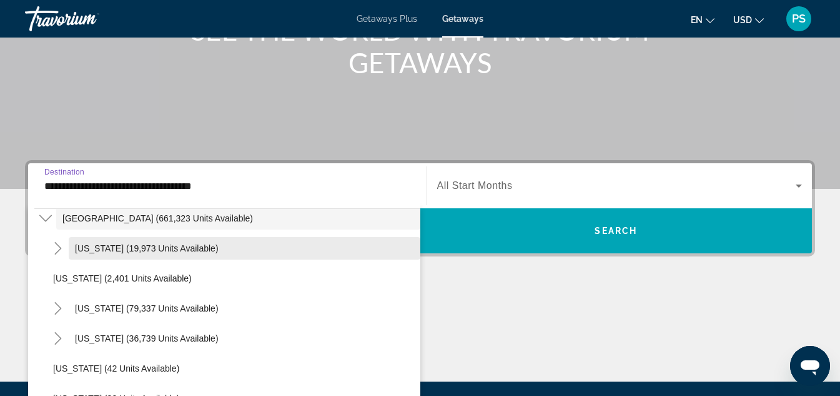
scroll to position [62, 0]
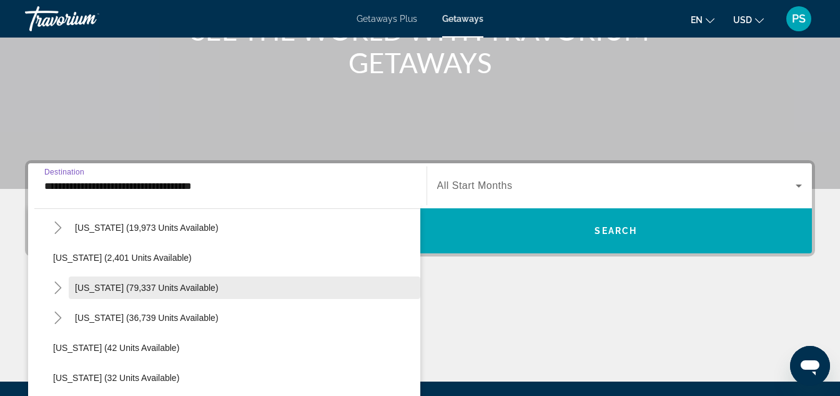
click at [236, 286] on span "Search widget" at bounding box center [245, 287] width 352 height 30
type input "**********"
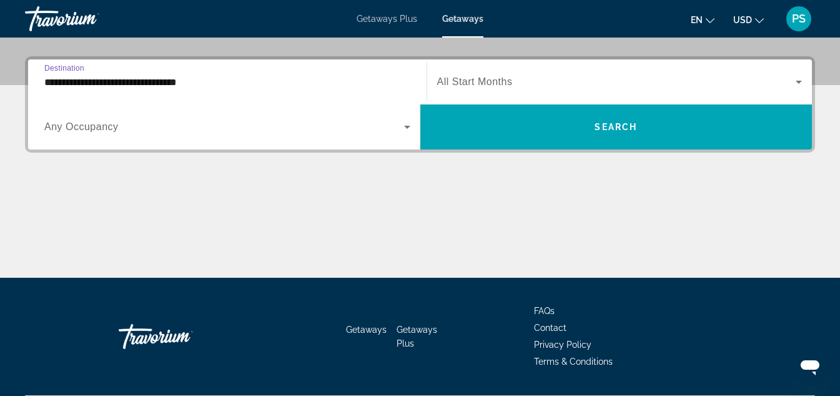
scroll to position [306, 0]
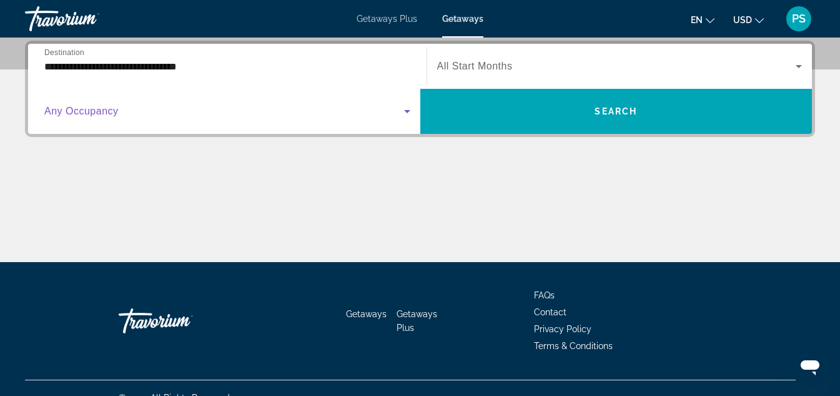
click at [411, 110] on icon "Search widget" at bounding box center [407, 111] width 15 height 15
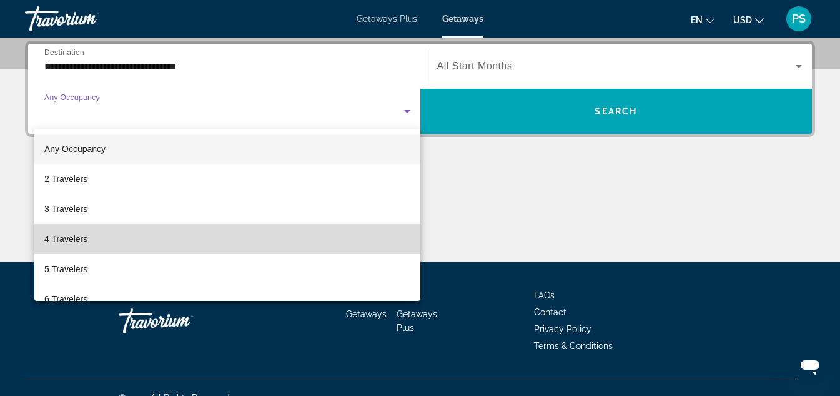
click at [247, 251] on mat-option "4 Travelers" at bounding box center [227, 239] width 386 height 30
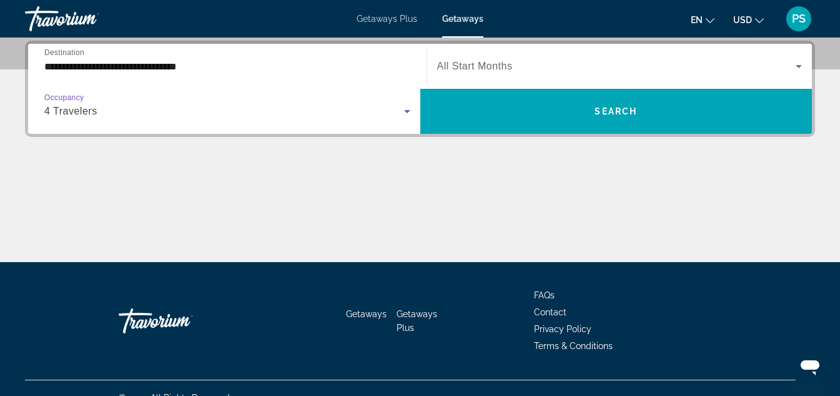
click at [631, 64] on span "Search widget" at bounding box center [616, 66] width 359 height 15
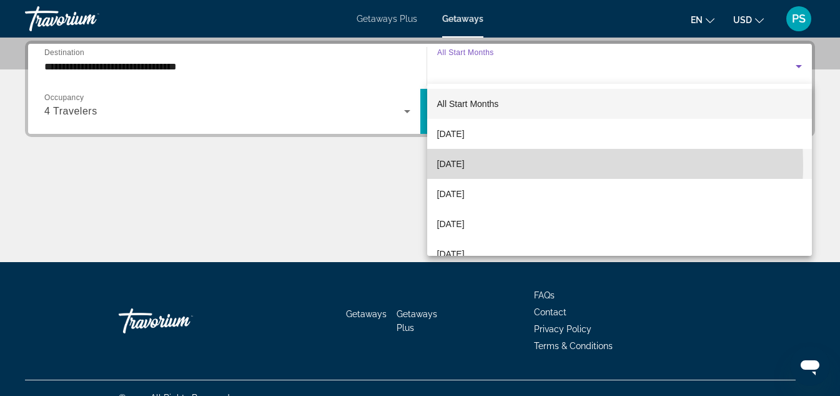
click at [496, 164] on mat-option "[DATE]" at bounding box center [620, 164] width 386 height 30
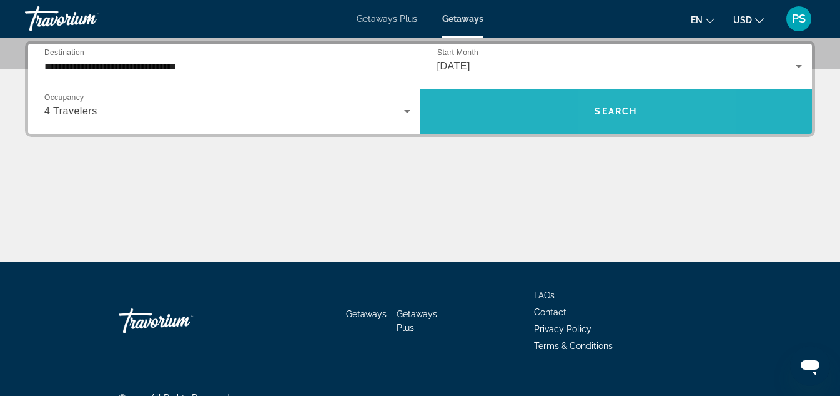
click at [629, 109] on span "Search" at bounding box center [616, 111] width 42 height 10
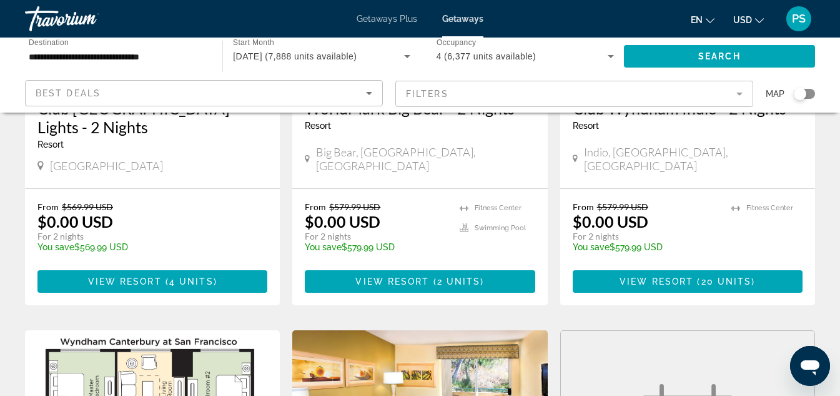
scroll to position [250, 0]
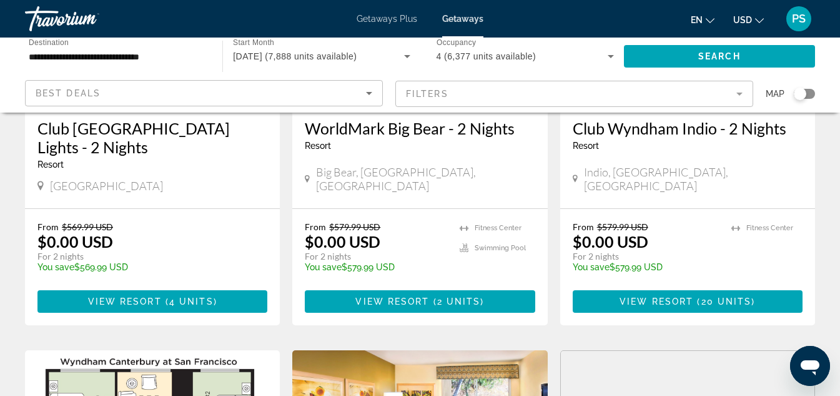
click at [431, 167] on div "WorldMark Big Bear - 2 Nights Resort - This is an adults only resort Big Bear, …" at bounding box center [419, 157] width 255 height 102
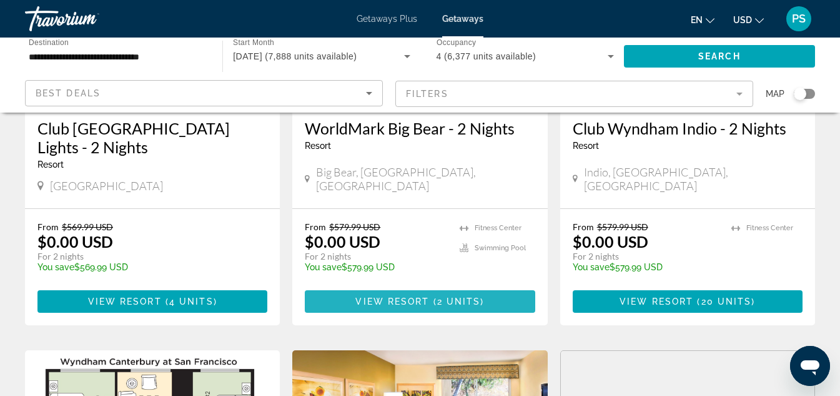
click at [406, 289] on span "Main content" at bounding box center [420, 301] width 230 height 30
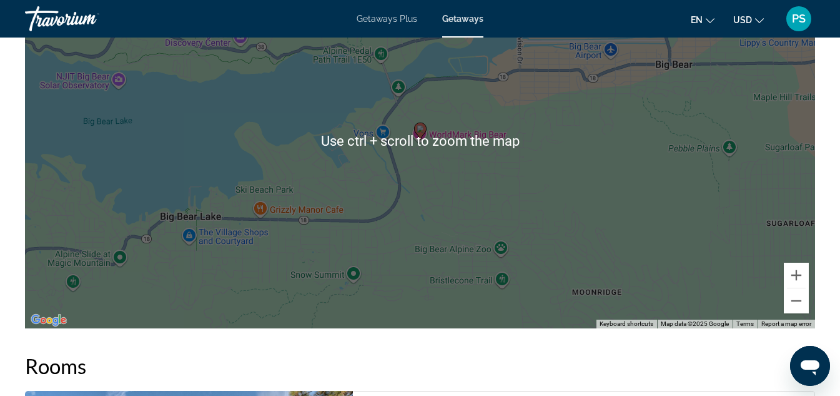
scroll to position [2062, 0]
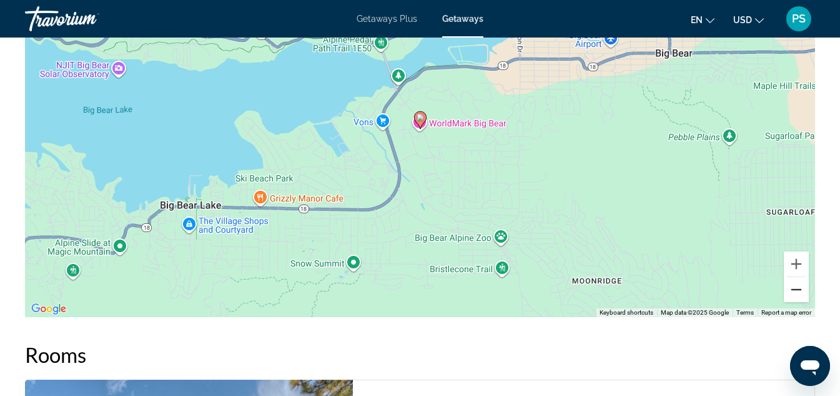
click at [795, 302] on button "Zoom out" at bounding box center [796, 289] width 25 height 25
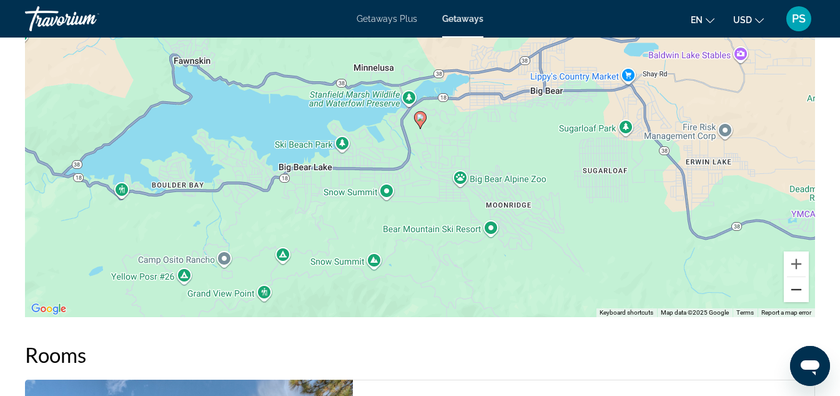
click at [795, 302] on button "Zoom out" at bounding box center [796, 289] width 25 height 25
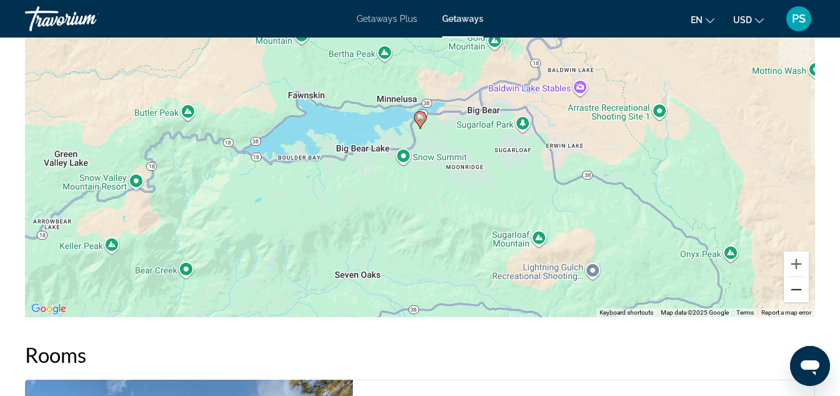
click at [795, 302] on button "Zoom out" at bounding box center [796, 289] width 25 height 25
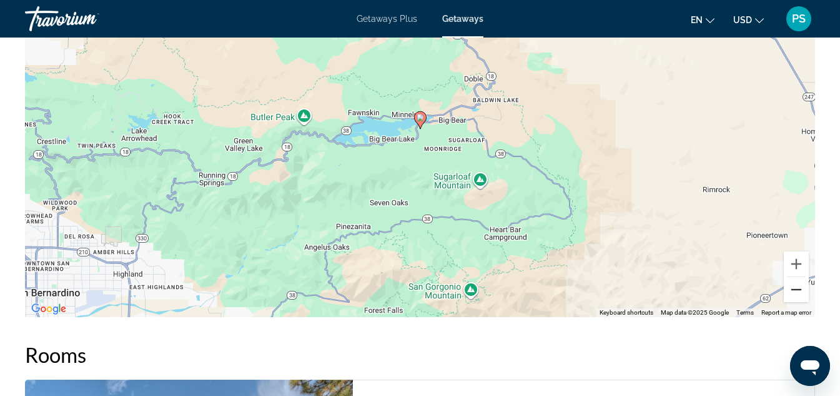
click at [795, 302] on button "Zoom out" at bounding box center [796, 289] width 25 height 25
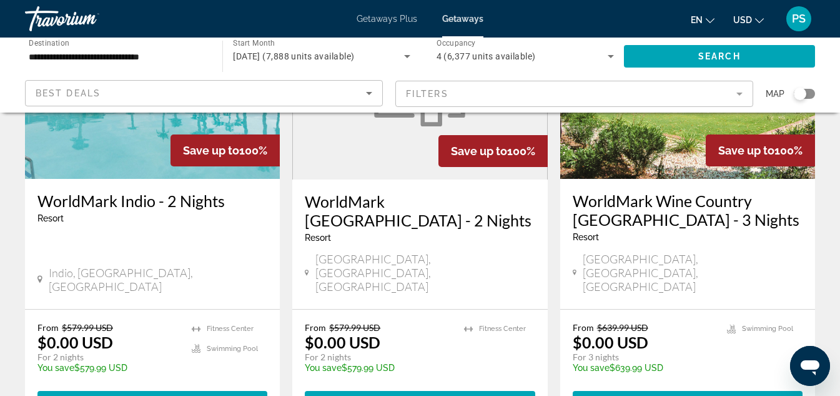
scroll to position [1562, 0]
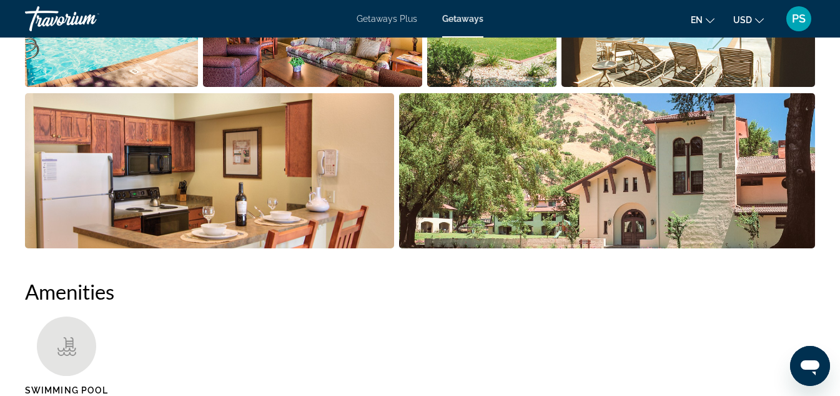
scroll to position [1000, 0]
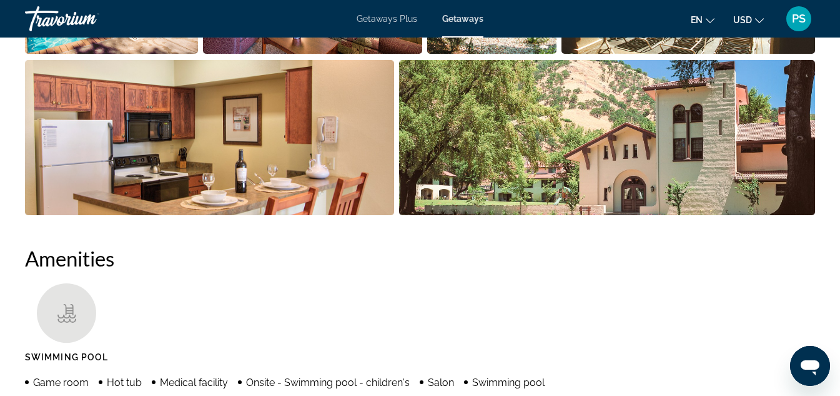
click at [341, 121] on img "Open full-screen image slider" at bounding box center [209, 137] width 369 height 155
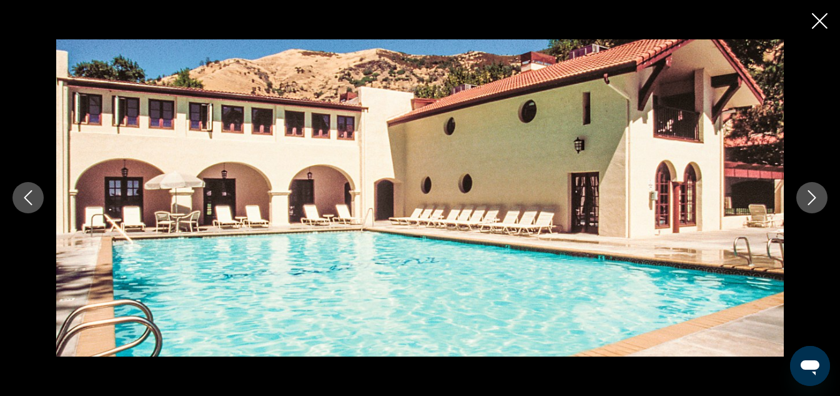
click at [812, 199] on icon "Next image" at bounding box center [812, 197] width 15 height 15
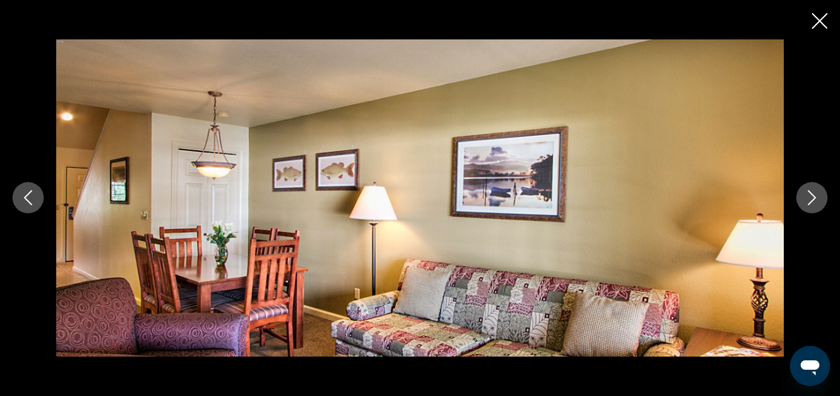
click at [830, 199] on div "prev next" at bounding box center [420, 197] width 840 height 316
click at [812, 194] on icon "Next image" at bounding box center [813, 198] width 8 height 15
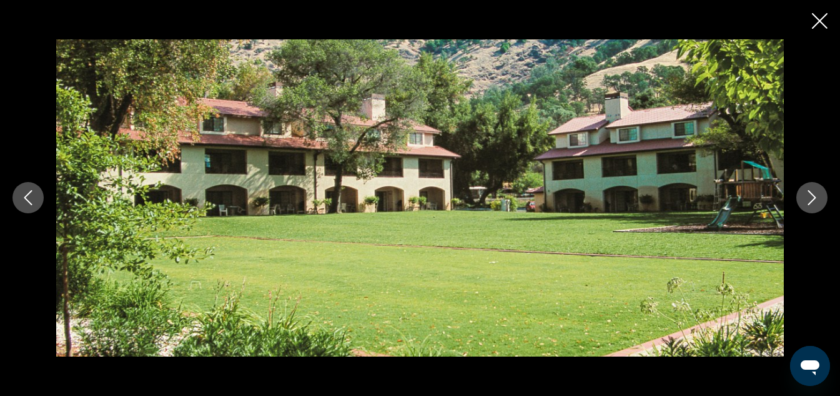
click at [812, 194] on icon "Next image" at bounding box center [813, 198] width 8 height 15
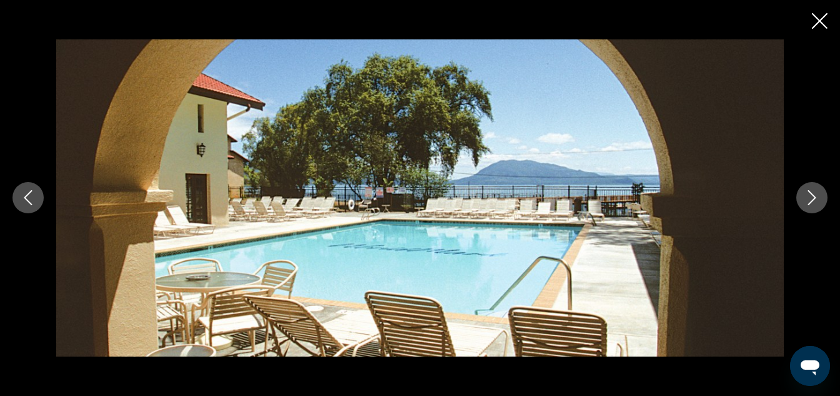
click at [812, 194] on icon "Next image" at bounding box center [813, 198] width 8 height 15
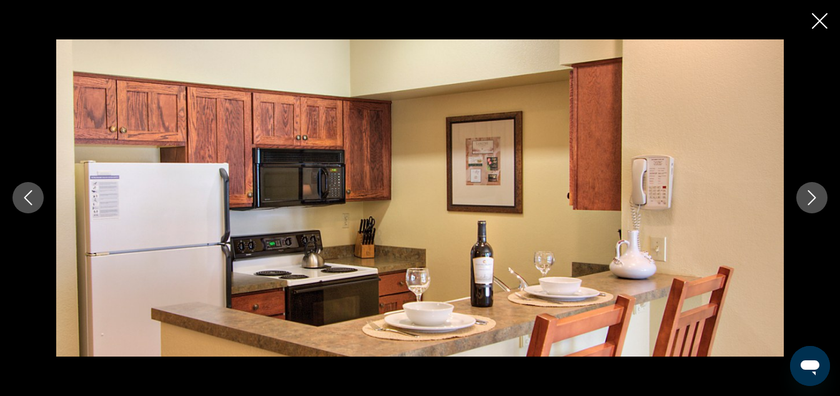
click at [812, 193] on icon "Next image" at bounding box center [812, 197] width 15 height 15
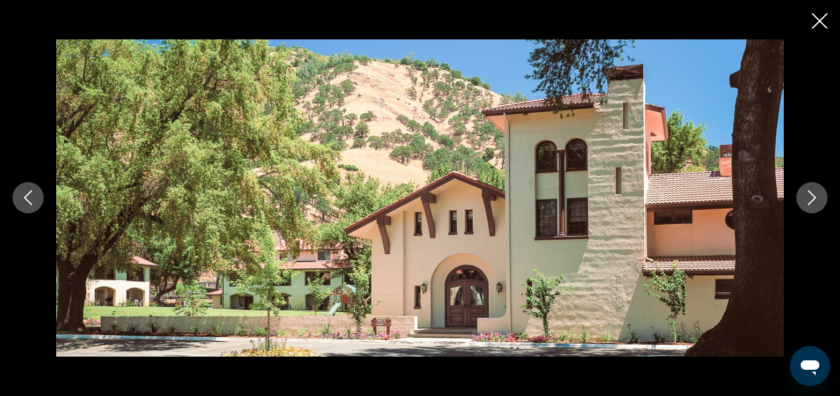
click at [812, 193] on icon "Next image" at bounding box center [812, 197] width 15 height 15
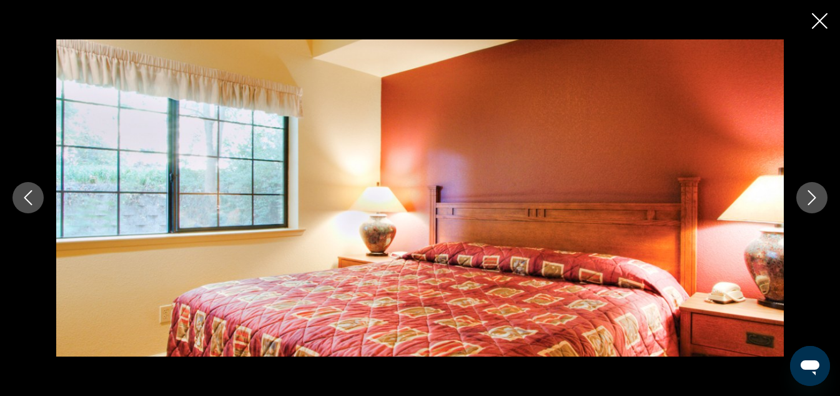
click at [812, 193] on icon "Next image" at bounding box center [812, 197] width 15 height 15
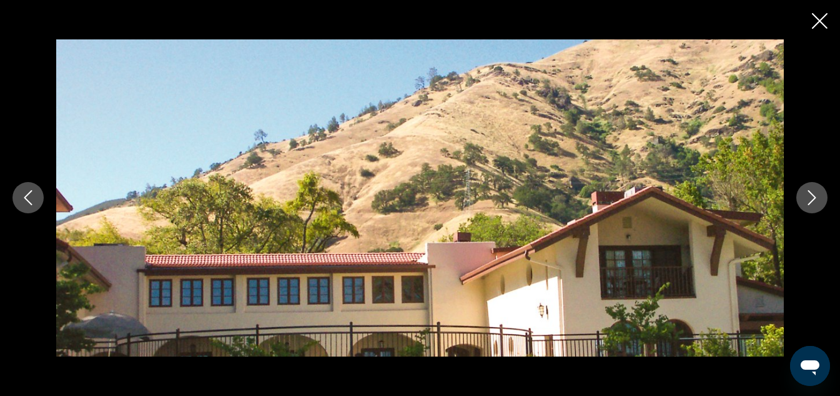
click at [812, 201] on icon "Next image" at bounding box center [813, 198] width 8 height 15
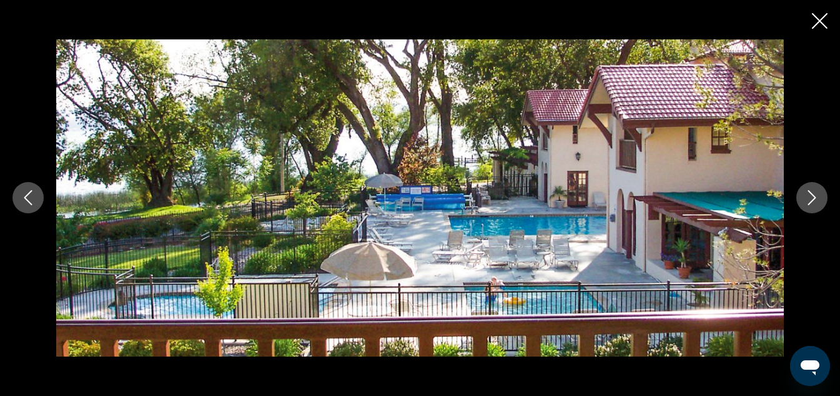
click at [812, 201] on icon "Next image" at bounding box center [813, 198] width 8 height 15
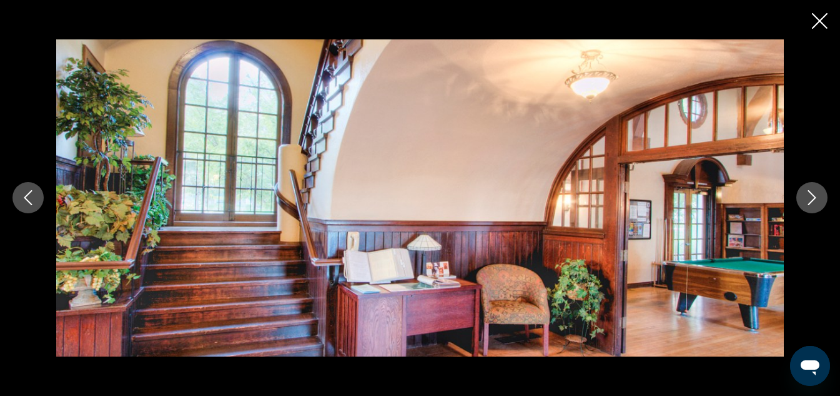
click at [812, 201] on icon "Next image" at bounding box center [813, 198] width 8 height 15
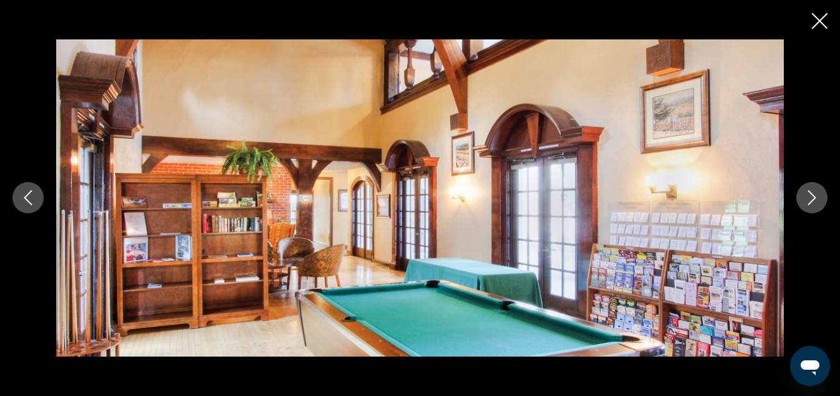
click at [812, 202] on icon "Next image" at bounding box center [813, 198] width 8 height 15
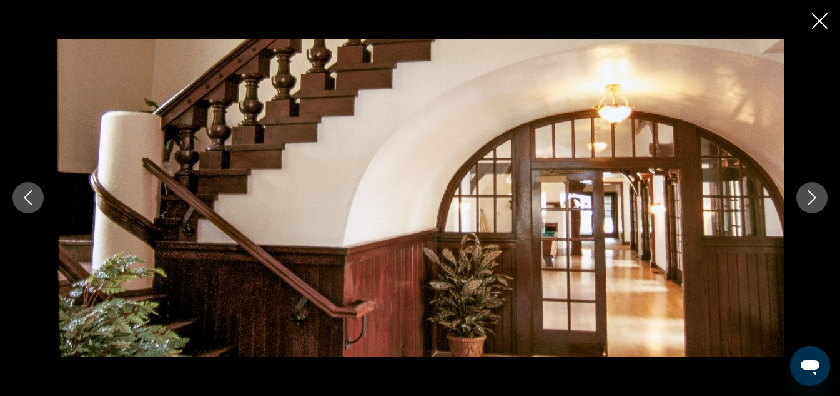
click at [812, 202] on icon "Next image" at bounding box center [813, 198] width 8 height 15
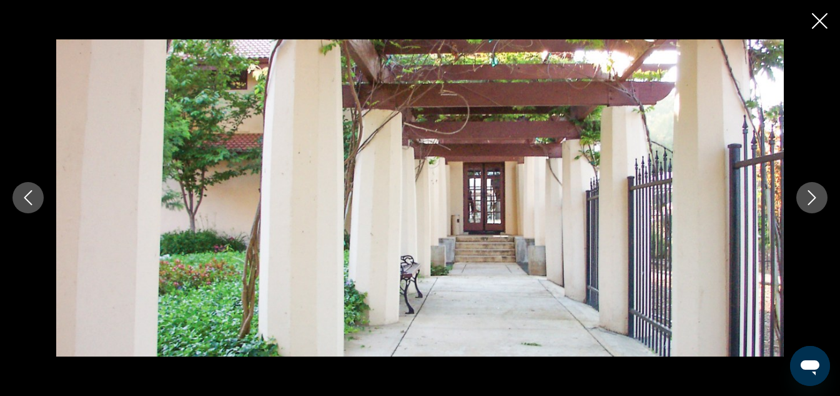
click at [812, 202] on icon "Next image" at bounding box center [813, 198] width 8 height 15
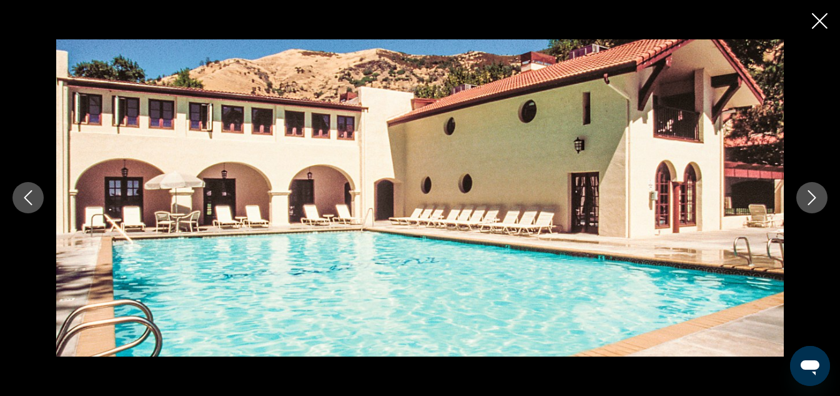
click at [812, 202] on icon "Next image" at bounding box center [813, 198] width 8 height 15
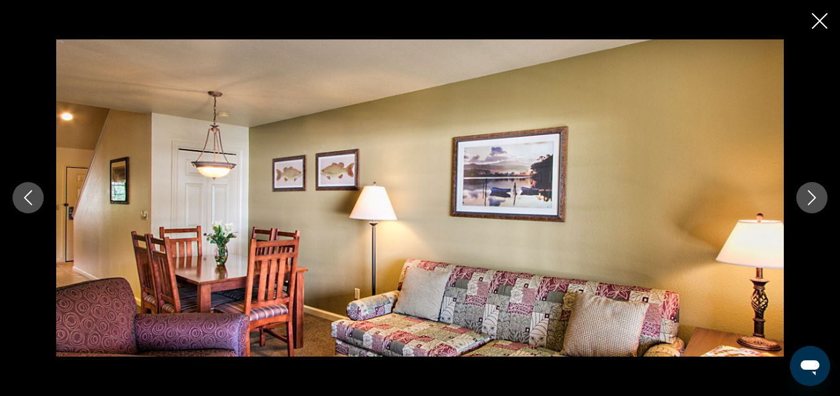
click at [819, 22] on icon "Close slideshow" at bounding box center [820, 21] width 16 height 16
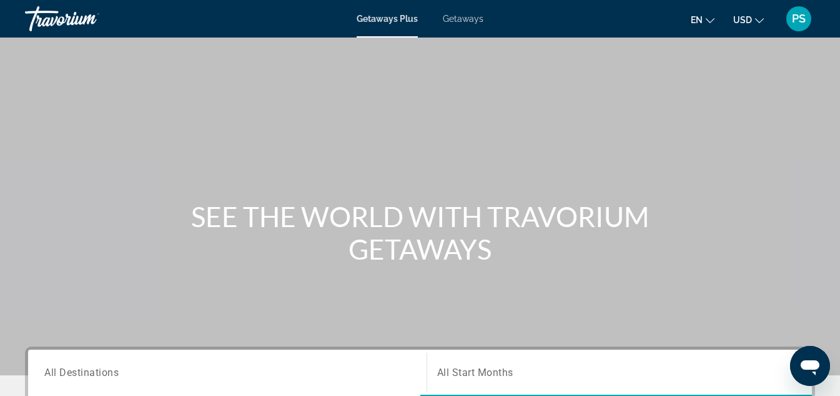
click at [469, 21] on span "Getaways" at bounding box center [463, 19] width 41 height 10
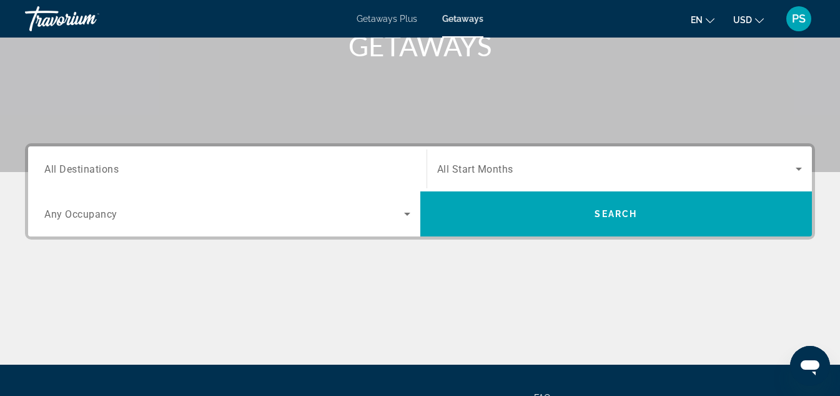
scroll to position [187, 0]
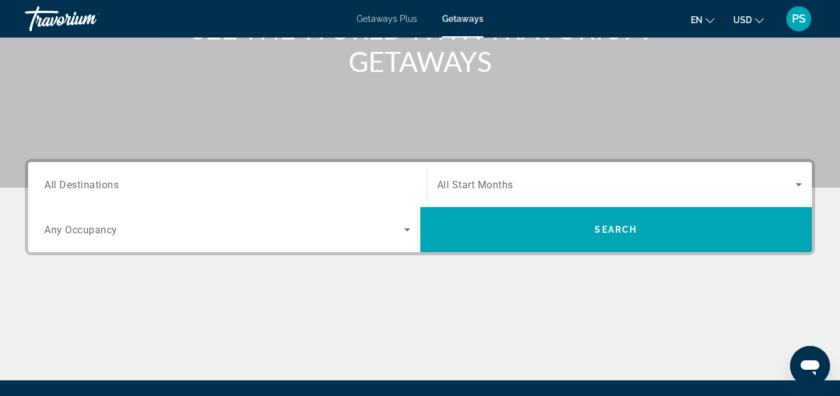
click at [406, 179] on input "Destination All Destinations" at bounding box center [227, 184] width 366 height 15
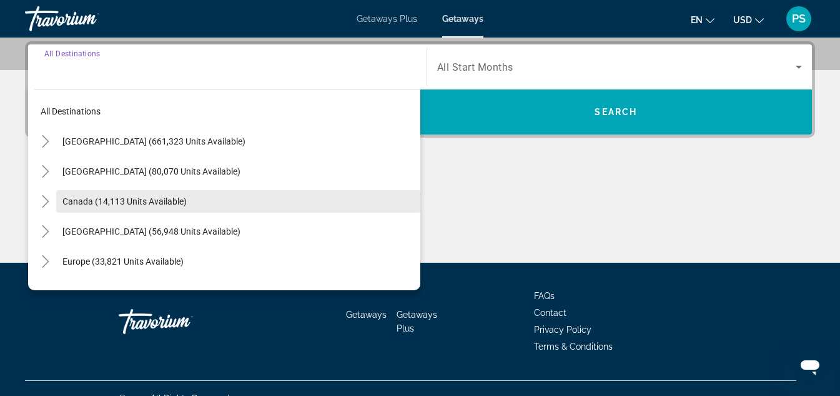
scroll to position [306, 0]
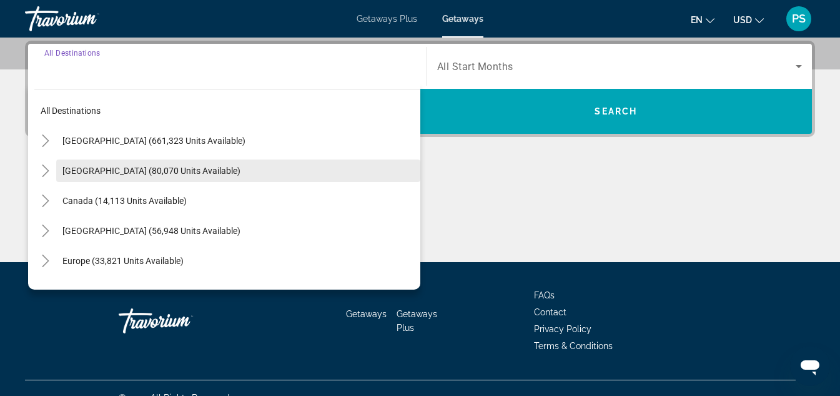
click at [361, 172] on span "Search widget" at bounding box center [238, 171] width 364 height 30
type input "**********"
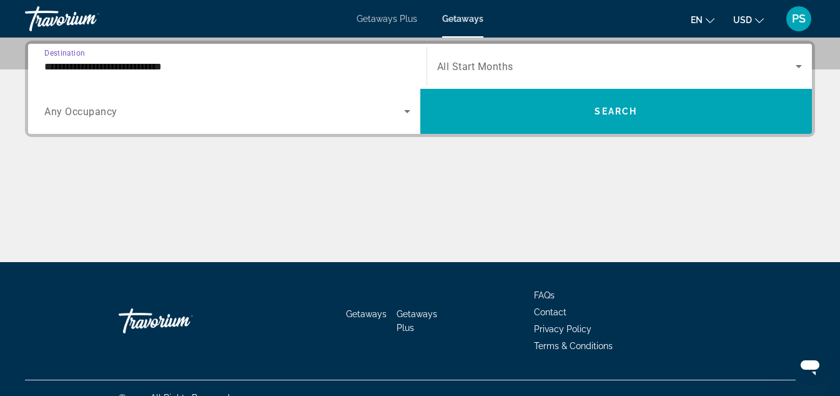
click at [405, 110] on icon "Search widget" at bounding box center [407, 111] width 6 height 3
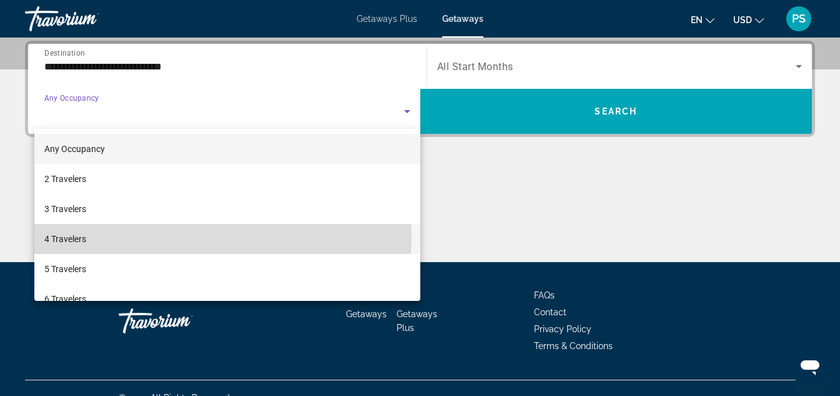
click at [211, 236] on mat-option "4 Travelers" at bounding box center [227, 239] width 386 height 30
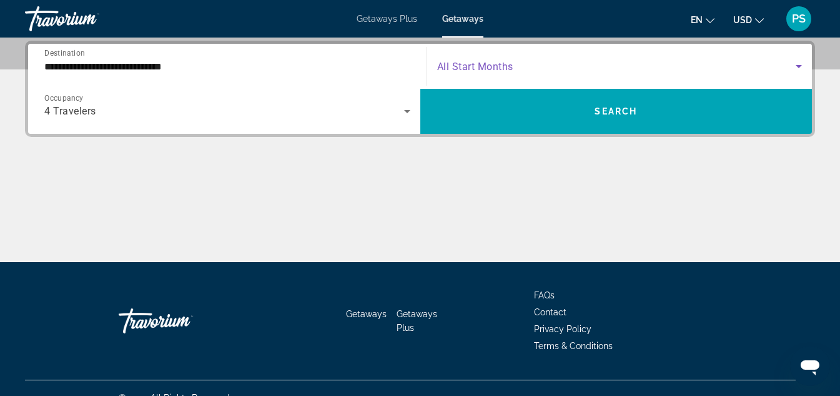
click at [800, 64] on icon "Search widget" at bounding box center [799, 66] width 15 height 15
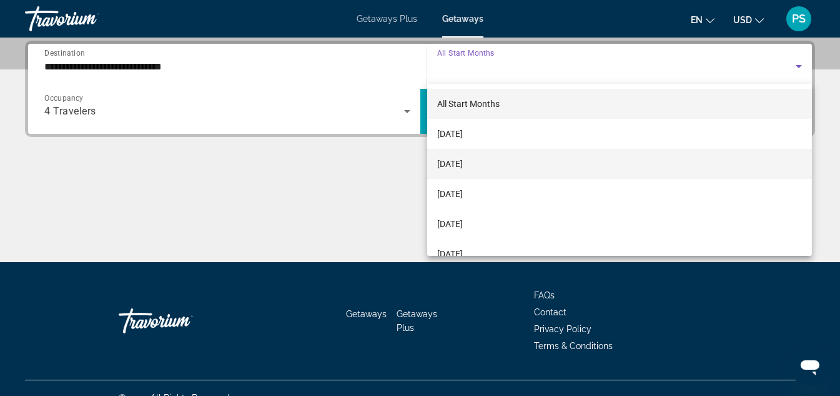
click at [463, 160] on span "[DATE]" at bounding box center [450, 163] width 26 height 15
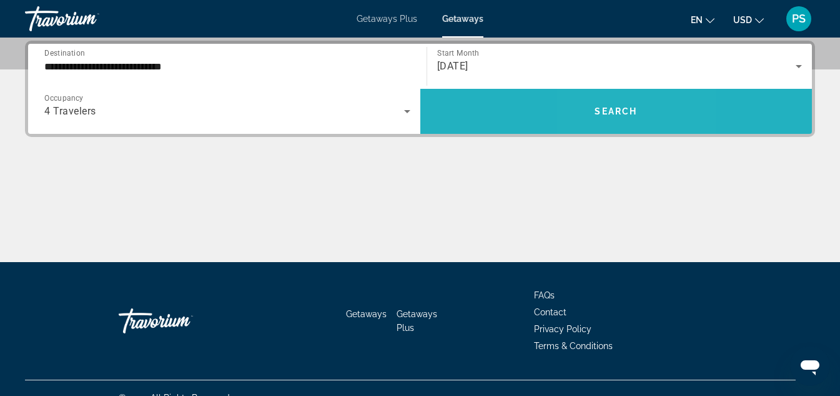
click at [606, 105] on span "Search widget" at bounding box center [617, 111] width 392 height 30
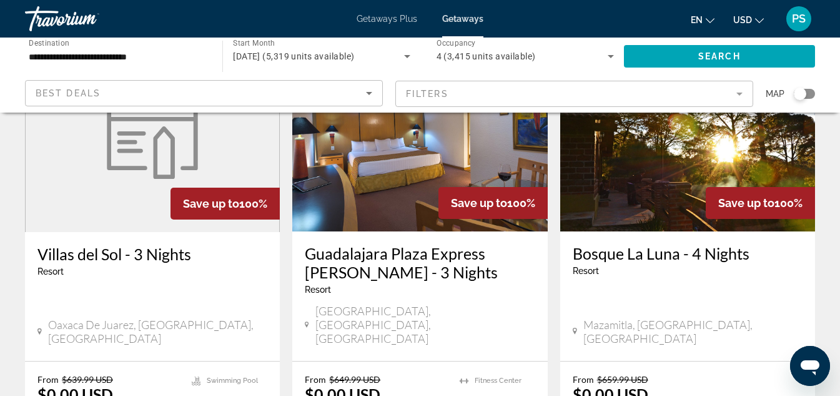
scroll to position [187, 0]
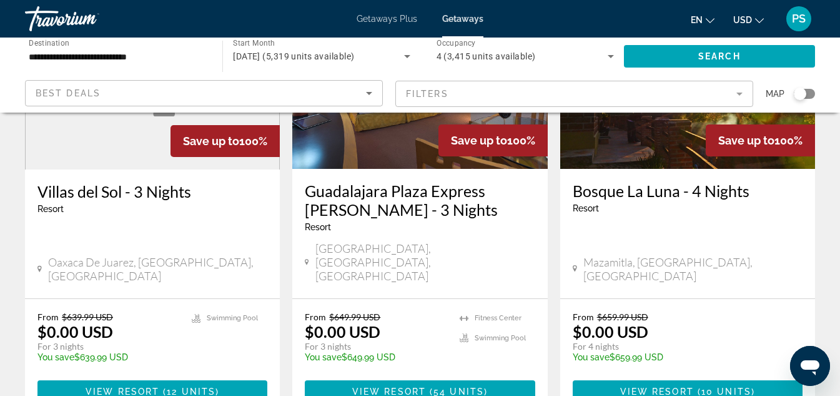
click at [161, 222] on div "Villas del Sol - 3 Nights Resort - This is an adults only resort" at bounding box center [152, 202] width 230 height 41
click at [147, 376] on span "Main content" at bounding box center [152, 391] width 230 height 30
